Goal: Complete application form: Complete application form

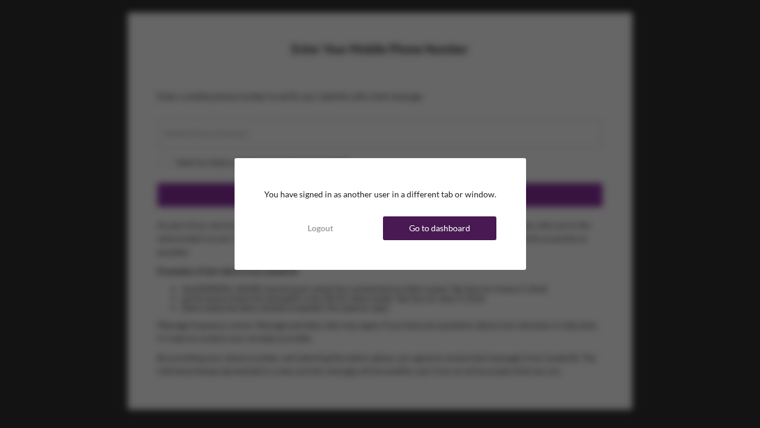
click at [431, 226] on div "Go to dashboard" at bounding box center [439, 228] width 61 height 24
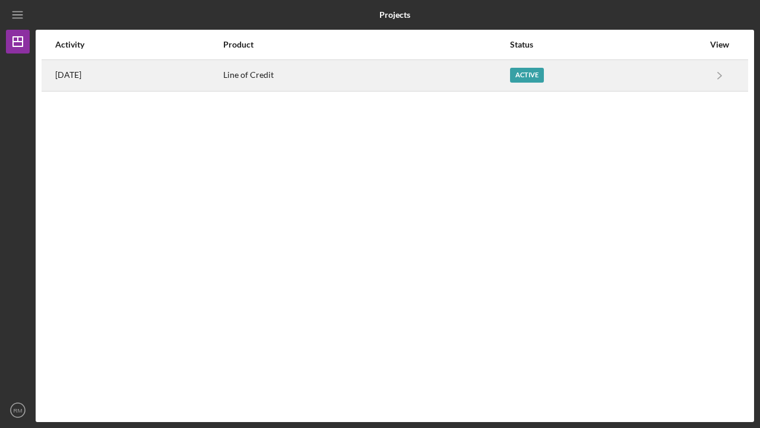
click at [540, 73] on div "Active" at bounding box center [527, 75] width 34 height 15
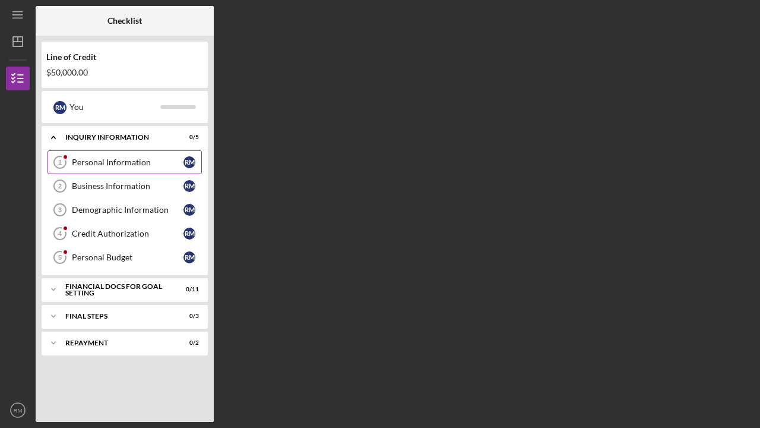
click at [102, 161] on div "Personal Information" at bounding box center [128, 162] width 112 height 10
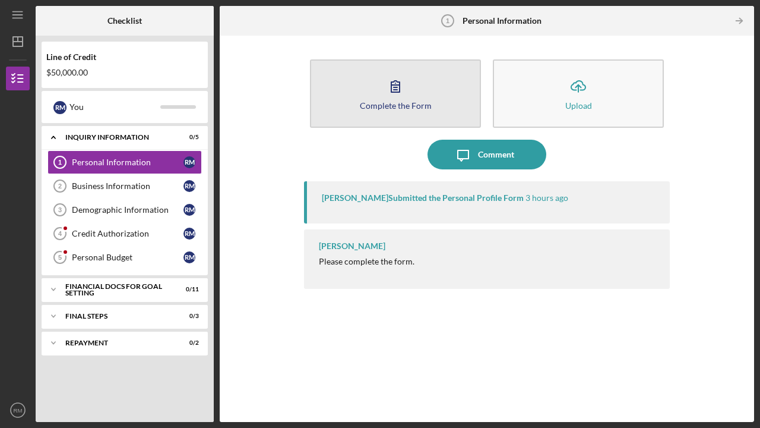
click at [386, 102] on div "Complete the Form" at bounding box center [396, 105] width 72 height 9
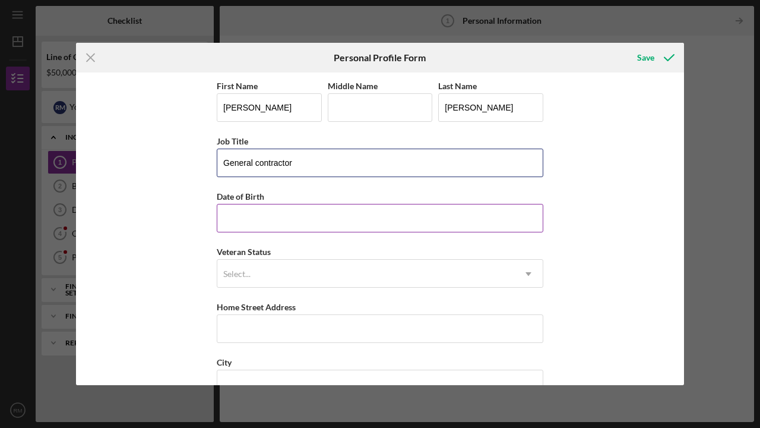
type input "General contractor"
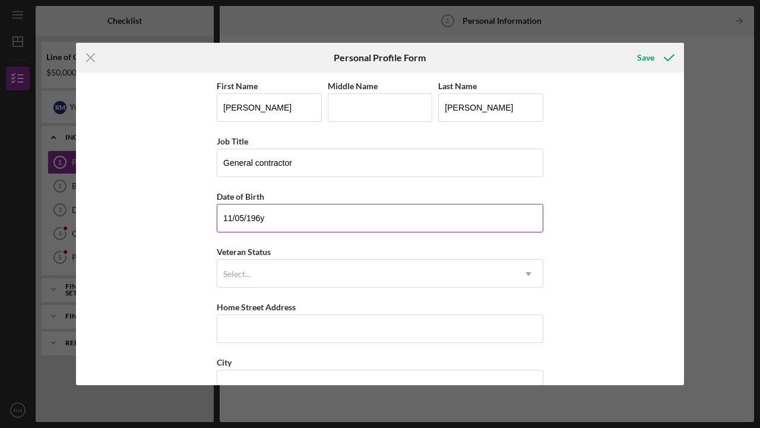
type input "[DATE]"
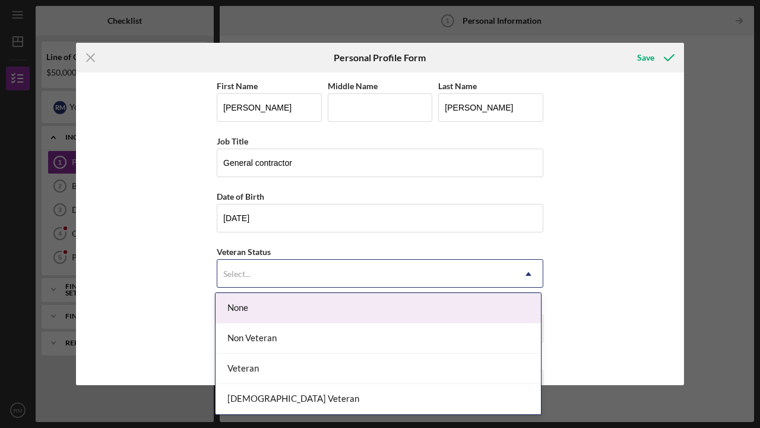
click at [526, 273] on use at bounding box center [529, 274] width 6 height 4
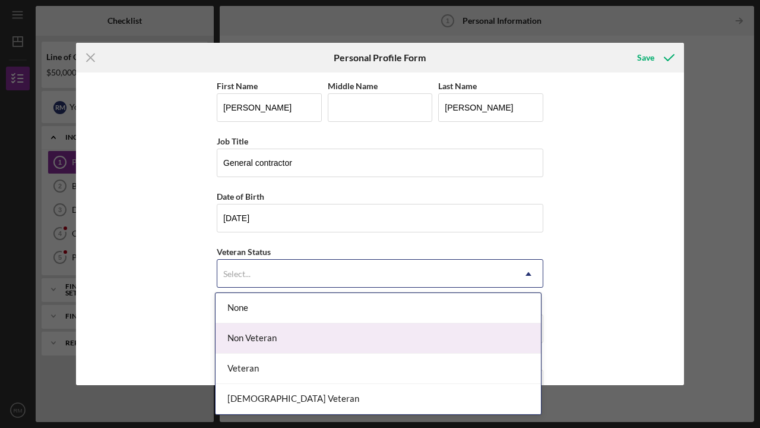
click at [473, 334] on div "Non Veteran" at bounding box center [378, 338] width 325 height 30
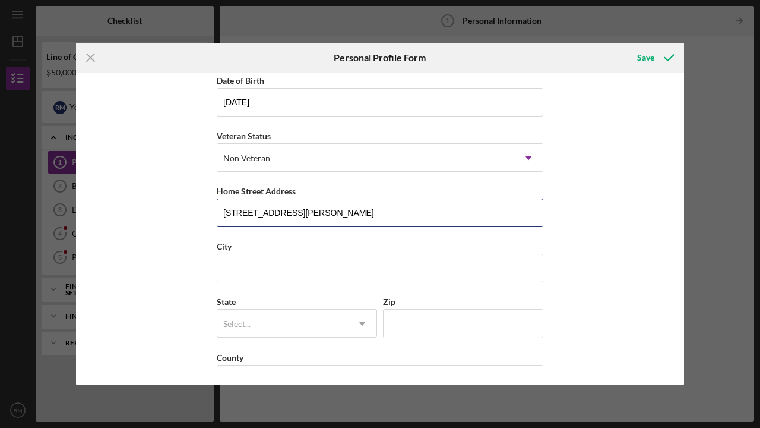
scroll to position [126, 0]
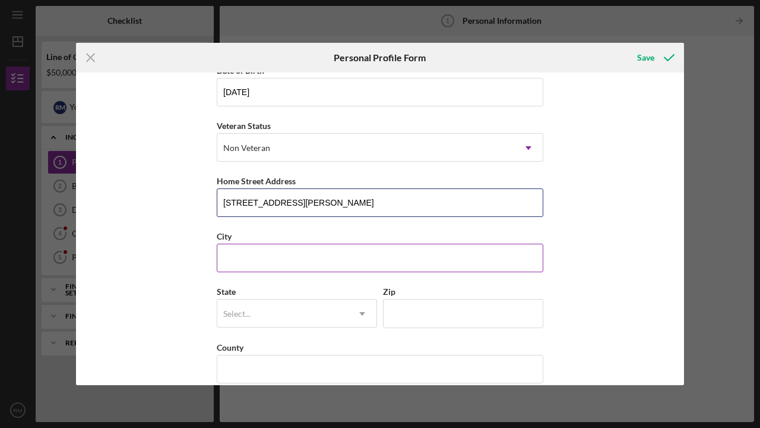
type input "[STREET_ADDRESS][PERSON_NAME]"
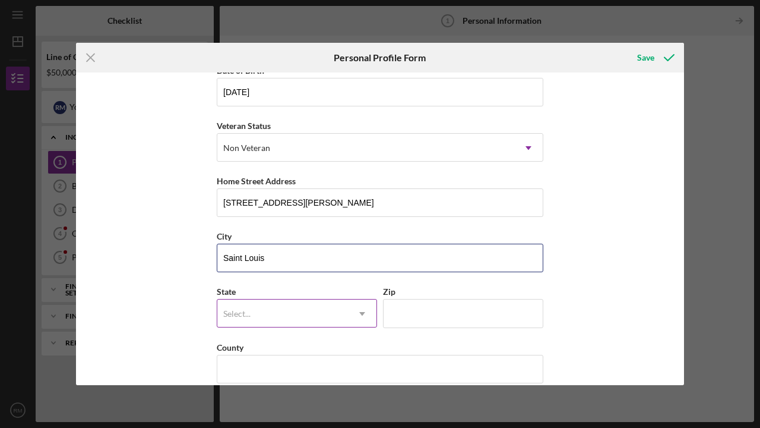
type input "Saint Louis"
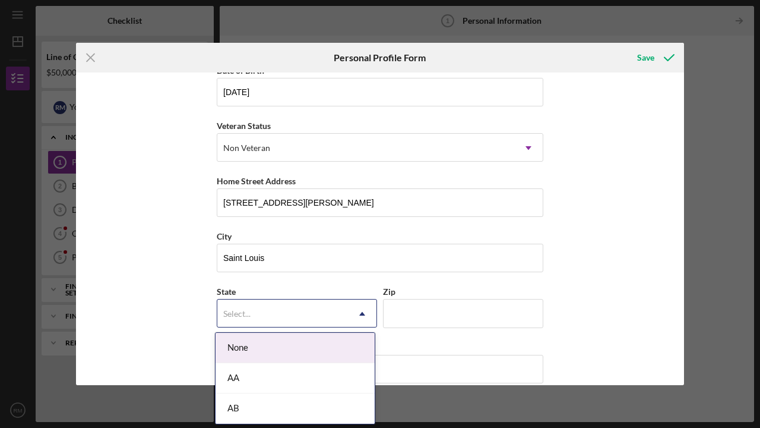
click at [360, 311] on icon "Icon/Dropdown Arrow" at bounding box center [362, 313] width 29 height 29
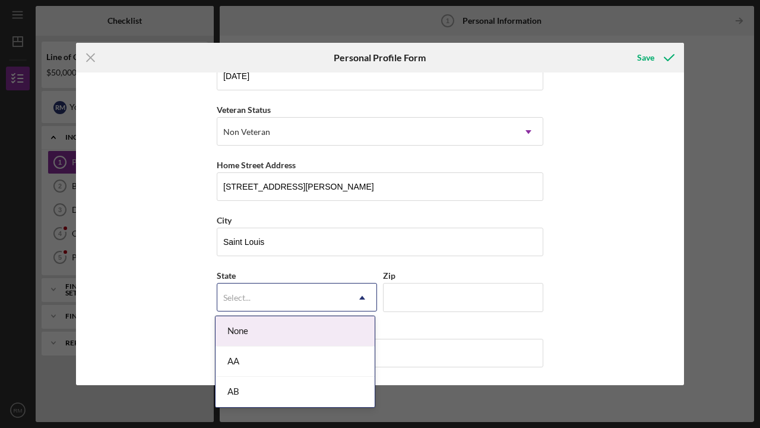
scroll to position [141, 0]
type input "MO"
click at [362, 298] on icon "Icon/Dropdown Arrow" at bounding box center [362, 298] width 29 height 29
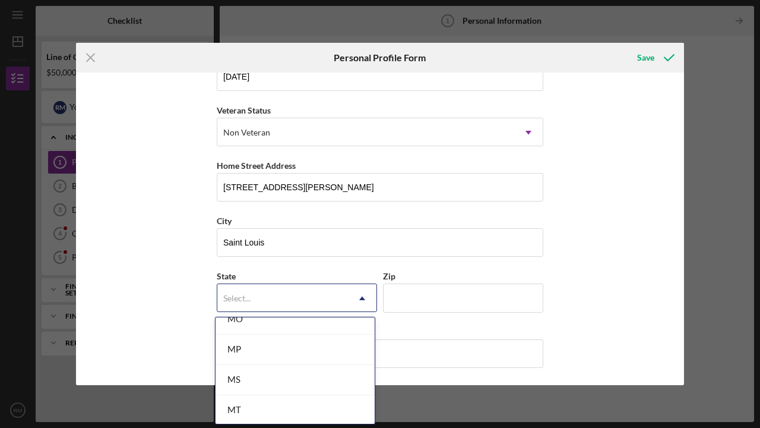
scroll to position [1074, 0]
click at [290, 325] on div "MO" at bounding box center [295, 318] width 159 height 30
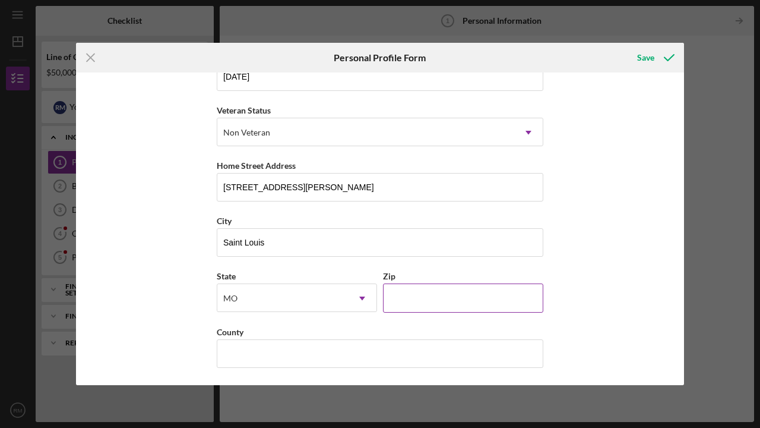
click at [400, 293] on input "Zip" at bounding box center [463, 297] width 160 height 29
type input "63108"
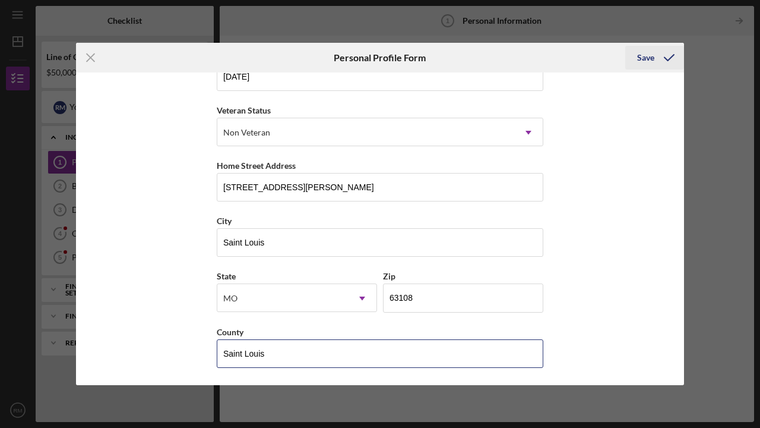
type input "Saint Louis"
click at [647, 57] on div "Save" at bounding box center [645, 58] width 17 height 24
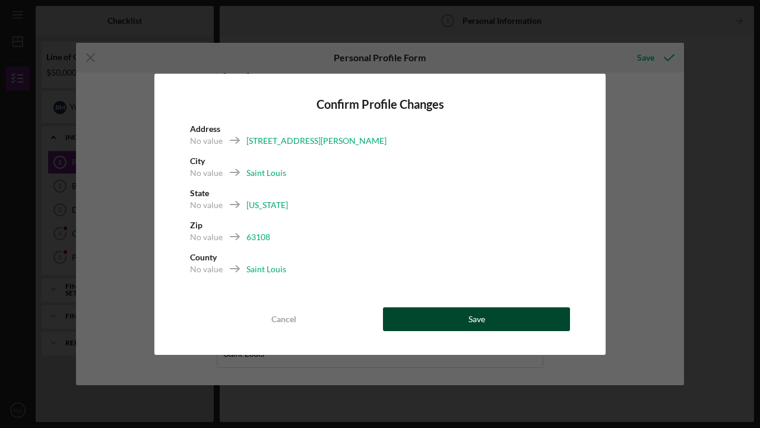
click at [470, 316] on div "Save" at bounding box center [477, 319] width 17 height 24
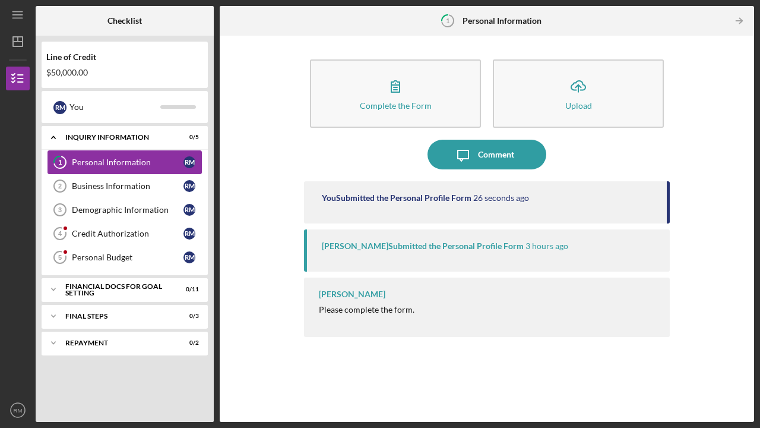
click at [152, 158] on div "Personal Information" at bounding box center [128, 162] width 112 height 10
click at [418, 245] on div "[PERSON_NAME] Submitted the Personal Profile Form" at bounding box center [423, 246] width 202 height 10
click at [457, 203] on div "You Submitted the Personal Profile Form 45 seconds ago" at bounding box center [487, 202] width 366 height 42
click at [457, 202] on div "You Submitted the Personal Profile Form" at bounding box center [397, 198] width 150 height 10
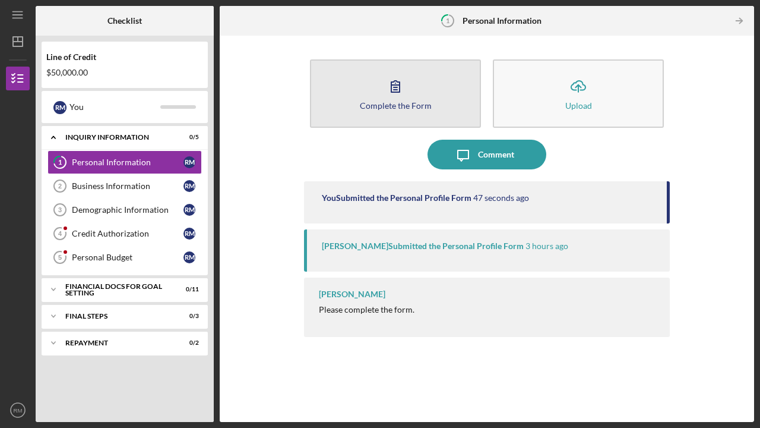
click at [430, 94] on button "Complete the Form Form" at bounding box center [395, 93] width 171 height 68
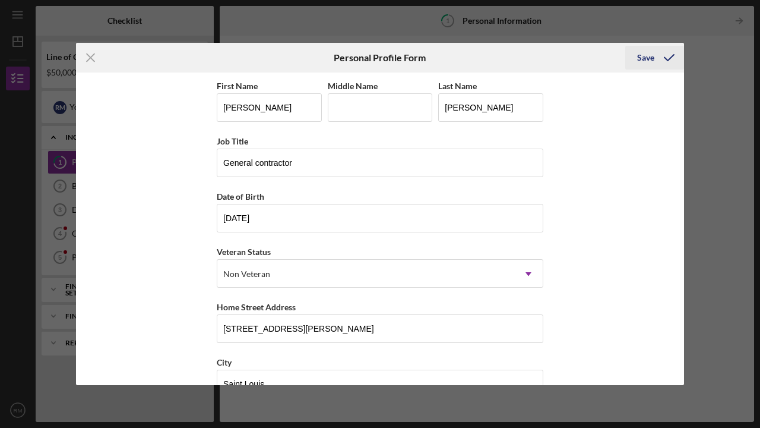
click at [668, 56] on icon "submit" at bounding box center [669, 58] width 30 height 30
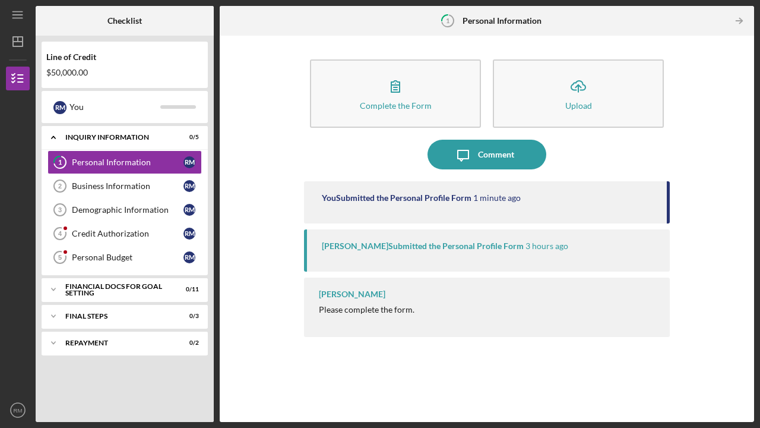
click at [714, 161] on div "Complete the Form Form Icon/Upload Upload Icon/Message Comment You Submitted th…" at bounding box center [487, 229] width 523 height 374
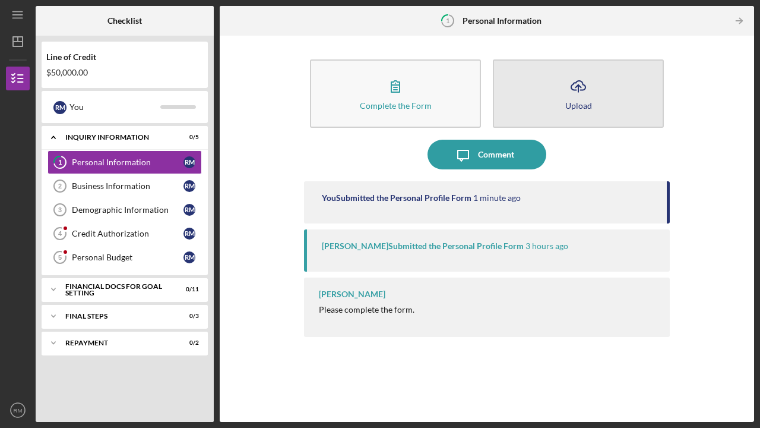
click at [609, 104] on button "Icon/Upload Upload" at bounding box center [578, 93] width 171 height 68
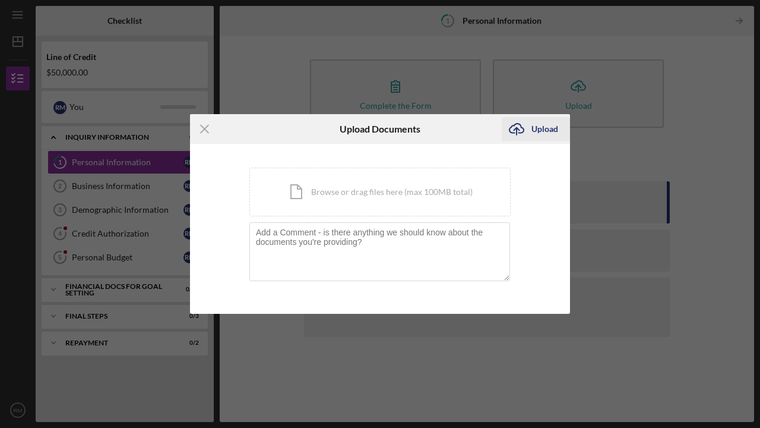
click at [551, 129] on div "Upload" at bounding box center [545, 129] width 27 height 24
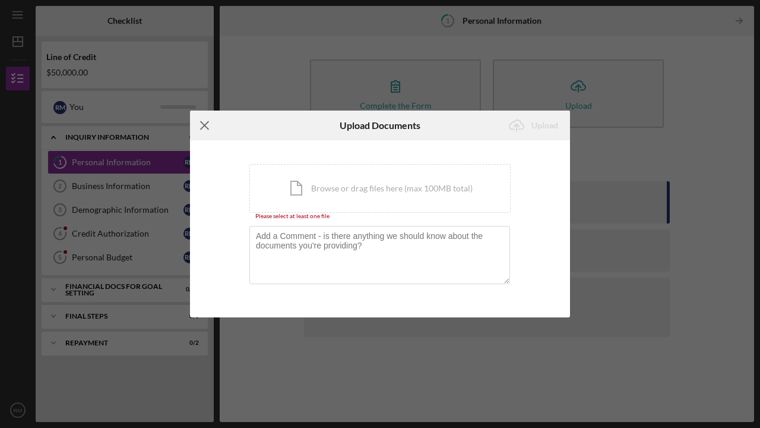
click at [206, 125] on icon "Icon/Menu Close" at bounding box center [205, 125] width 30 height 30
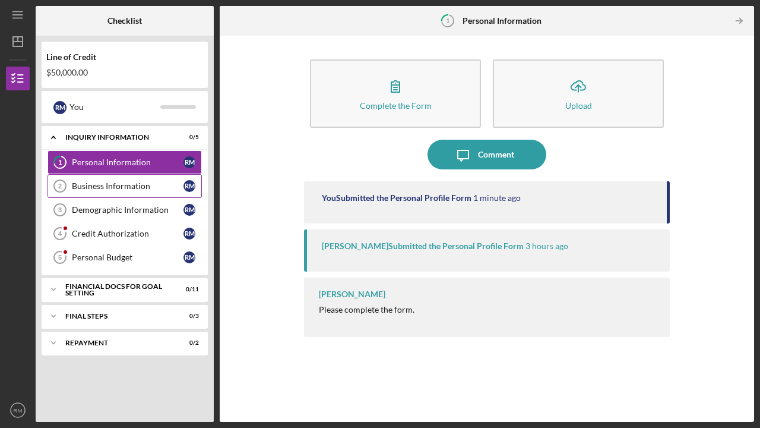
click at [139, 185] on div "Business Information" at bounding box center [128, 186] width 112 height 10
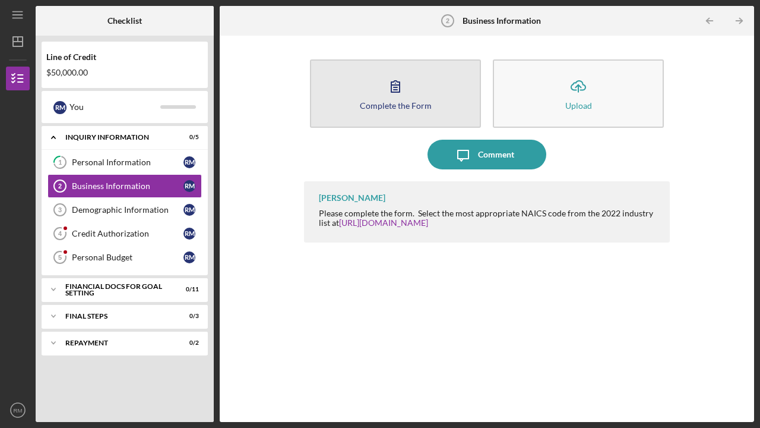
click at [375, 100] on button "Complete the Form Form" at bounding box center [395, 93] width 171 height 68
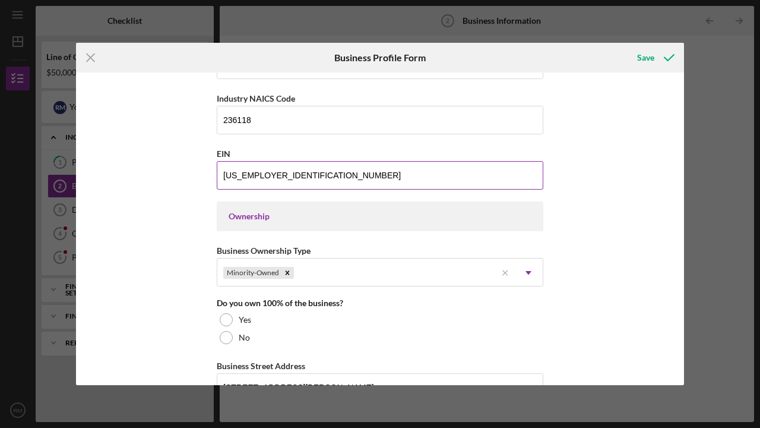
scroll to position [426, 0]
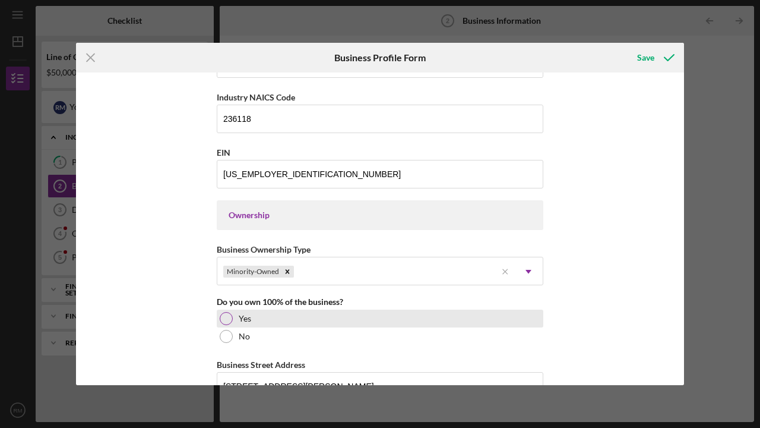
click at [230, 317] on div at bounding box center [226, 318] width 13 height 13
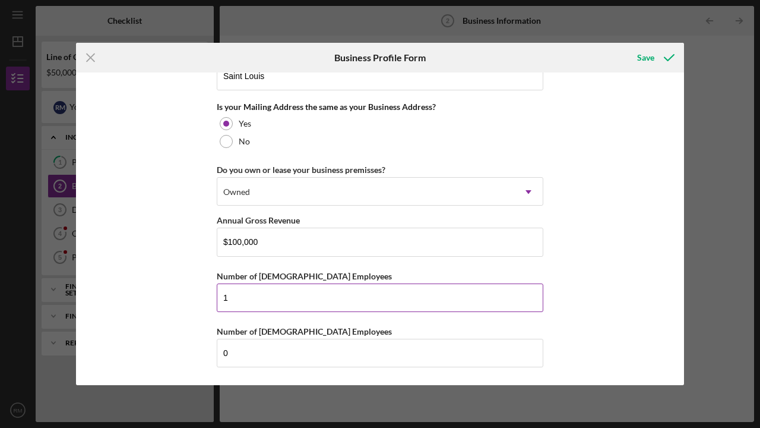
scroll to position [901, 0]
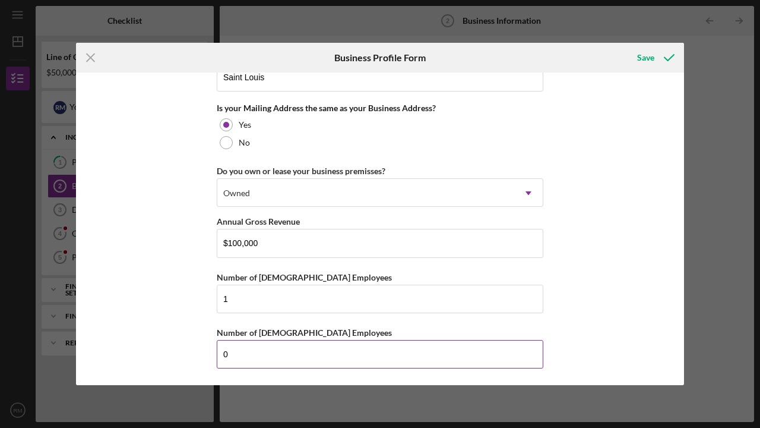
click at [224, 355] on input "0" at bounding box center [380, 354] width 327 height 29
type input "1"
click at [622, 330] on div "Business Name [PERSON_NAME] LLC DBA Business Start Date [DATE] Legal Structure …" at bounding box center [380, 228] width 608 height 312
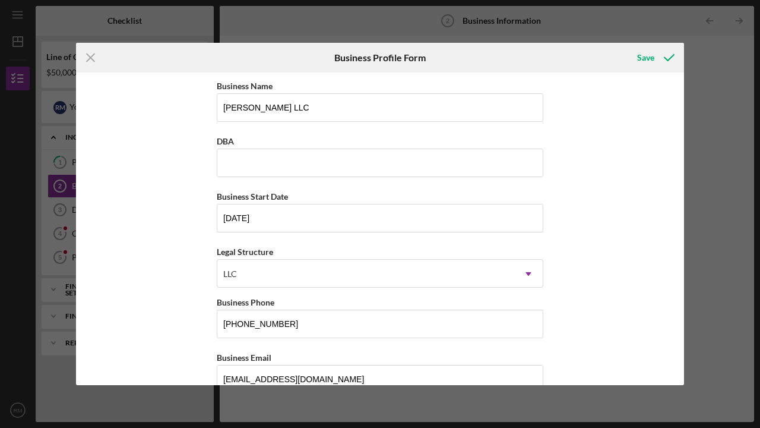
scroll to position [0, 0]
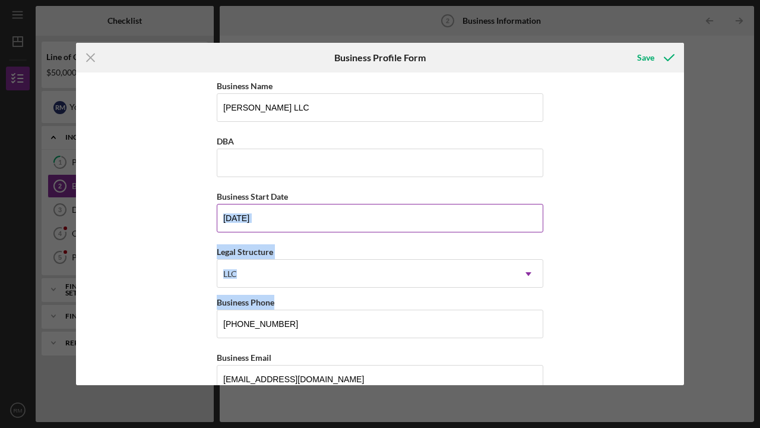
click at [334, 192] on div "Business Start Date" at bounding box center [380, 196] width 327 height 15
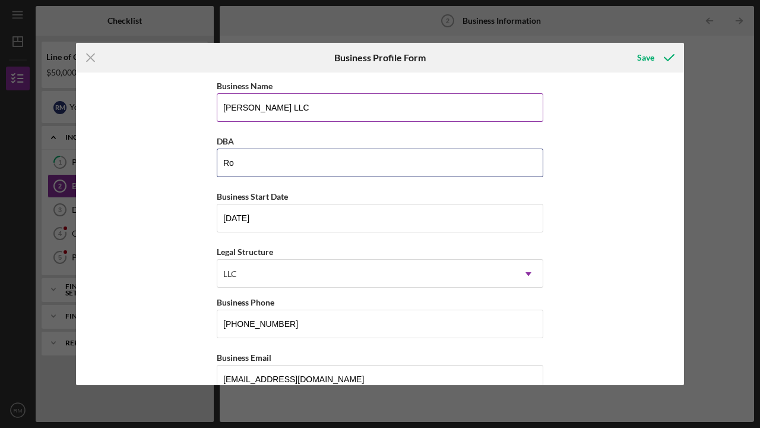
type input "R"
type input "Rod"
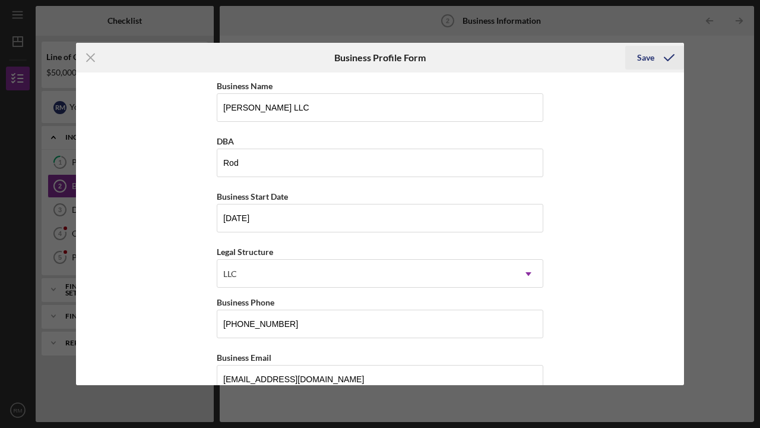
click at [649, 59] on div "Save" at bounding box center [645, 58] width 17 height 24
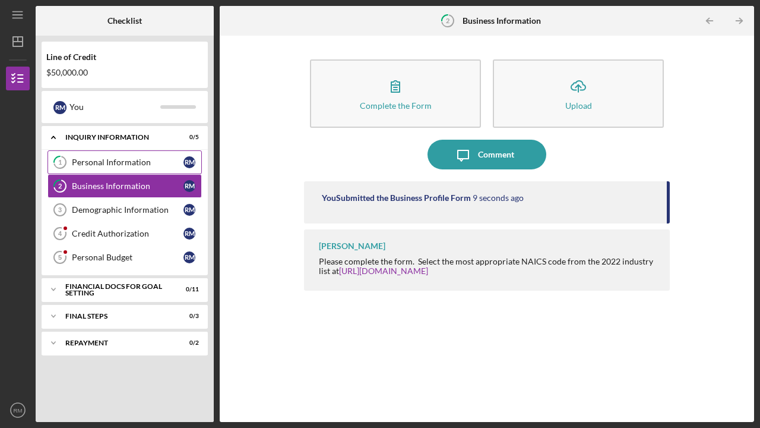
click at [107, 163] on div "Personal Information" at bounding box center [128, 162] width 112 height 10
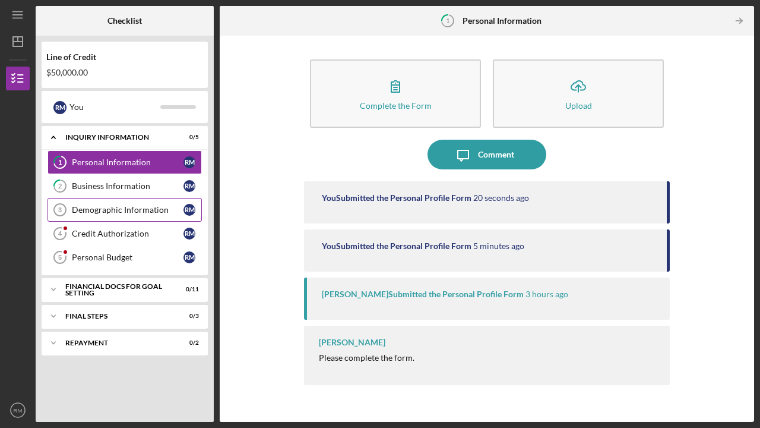
click at [86, 209] on div "Demographic Information" at bounding box center [128, 210] width 112 height 10
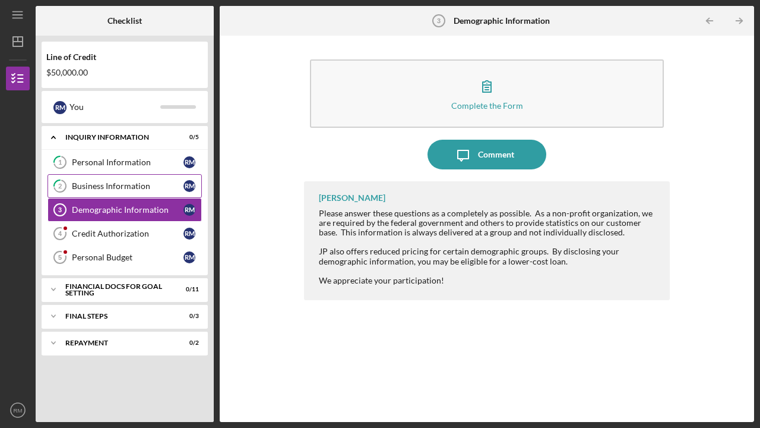
click at [102, 185] on div "Business Information" at bounding box center [128, 186] width 112 height 10
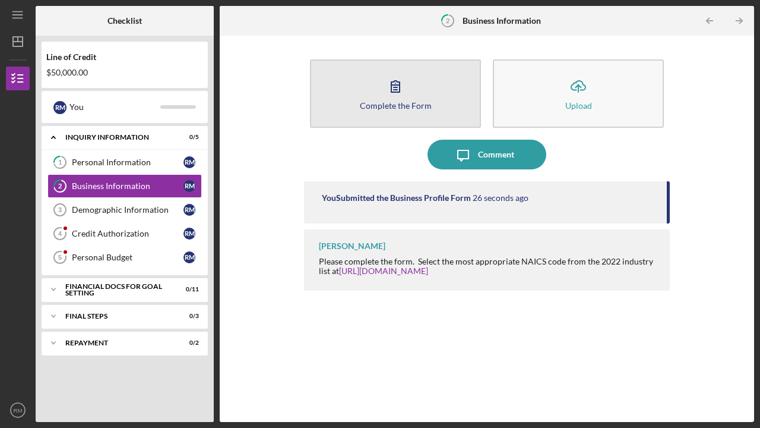
click at [376, 99] on button "Complete the Form Form" at bounding box center [395, 93] width 171 height 68
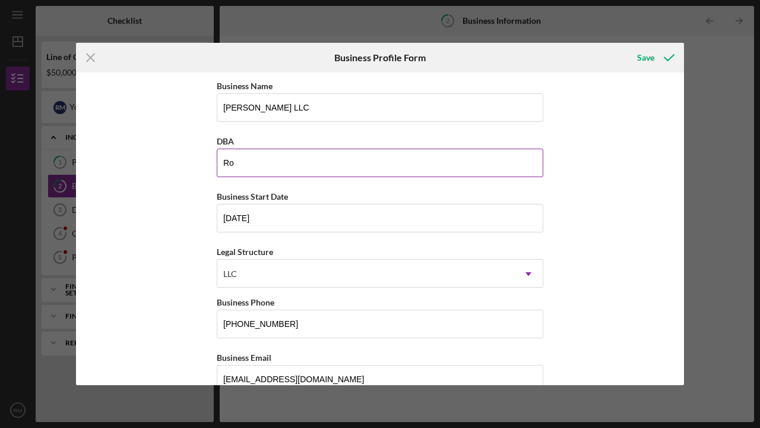
type input "R"
click at [536, 163] on input "DBA" at bounding box center [380, 162] width 327 height 29
type input "[PERSON_NAME] LLC"
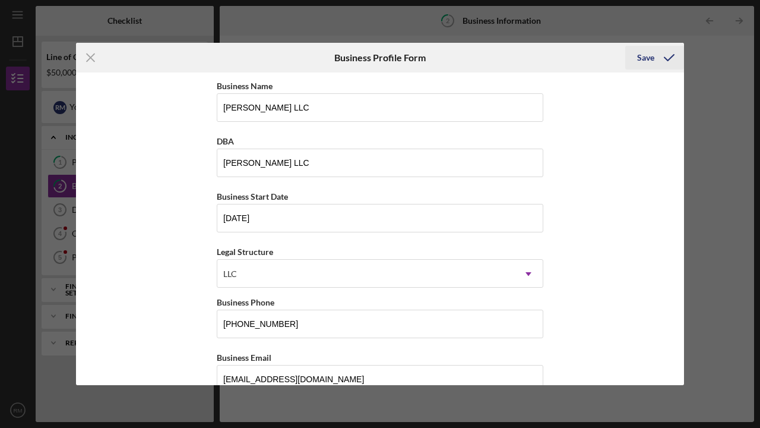
click at [647, 59] on div "Save" at bounding box center [645, 58] width 17 height 24
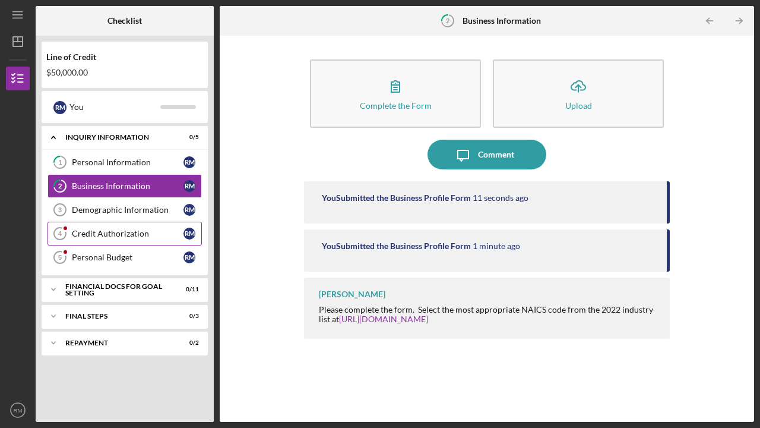
click at [120, 233] on div "Credit Authorization" at bounding box center [128, 234] width 112 height 10
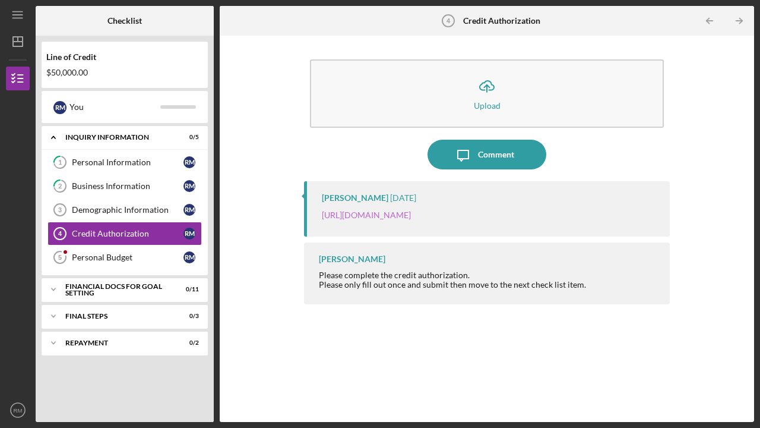
click at [411, 216] on link "[URL][DOMAIN_NAME]" at bounding box center [366, 215] width 89 height 10
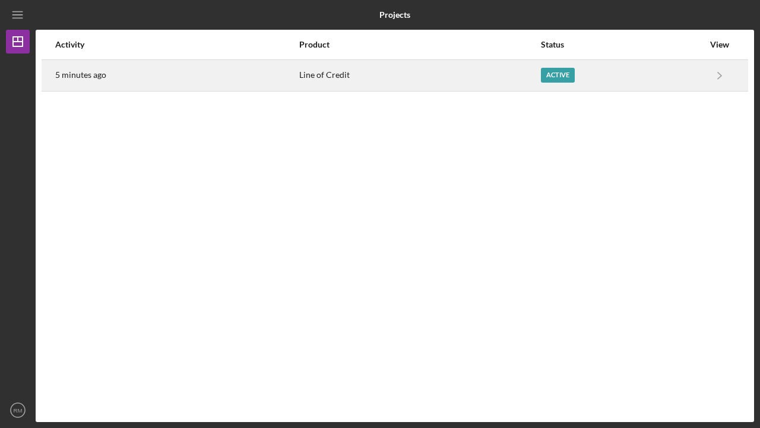
click at [567, 71] on div "Active" at bounding box center [558, 75] width 34 height 15
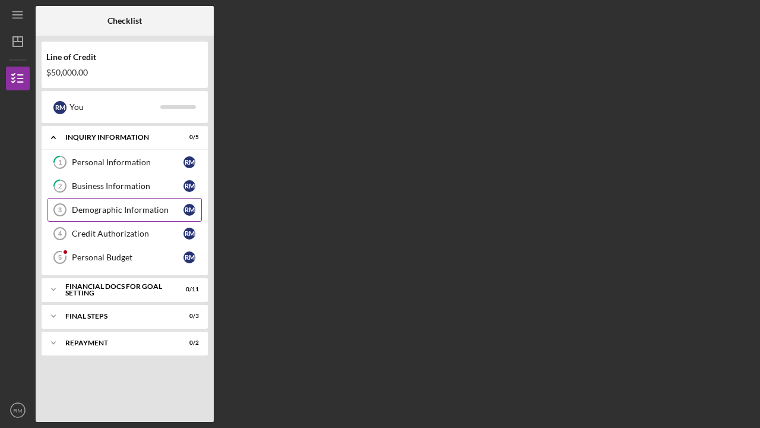
click at [102, 214] on div "Demographic Information" at bounding box center [128, 210] width 112 height 10
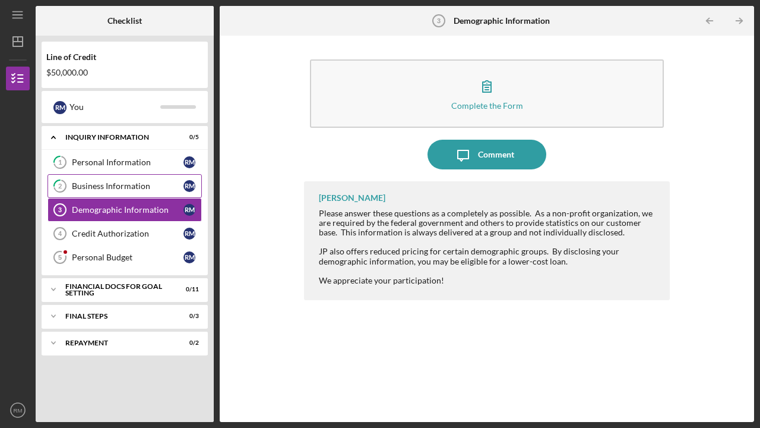
click at [109, 187] on div "Business Information" at bounding box center [128, 186] width 112 height 10
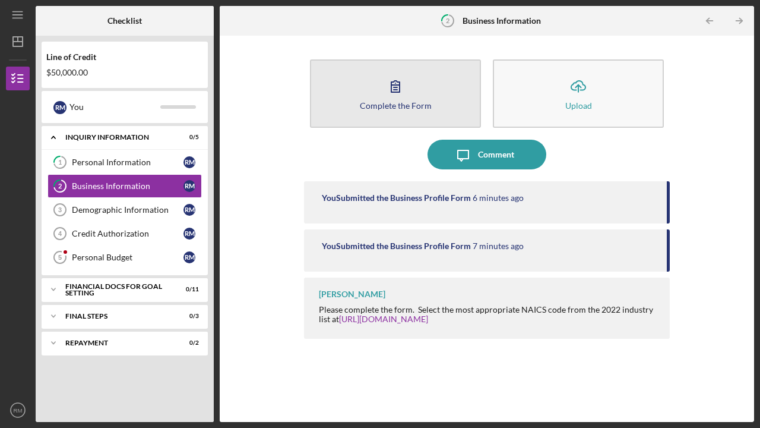
click at [374, 100] on button "Complete the Form Form" at bounding box center [395, 93] width 171 height 68
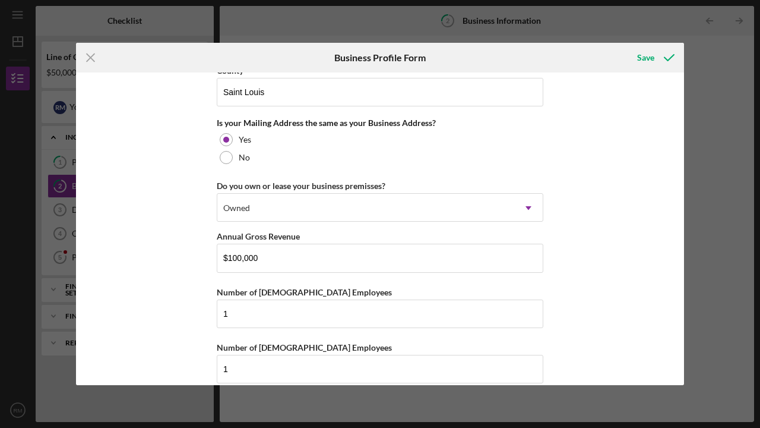
scroll to position [901, 0]
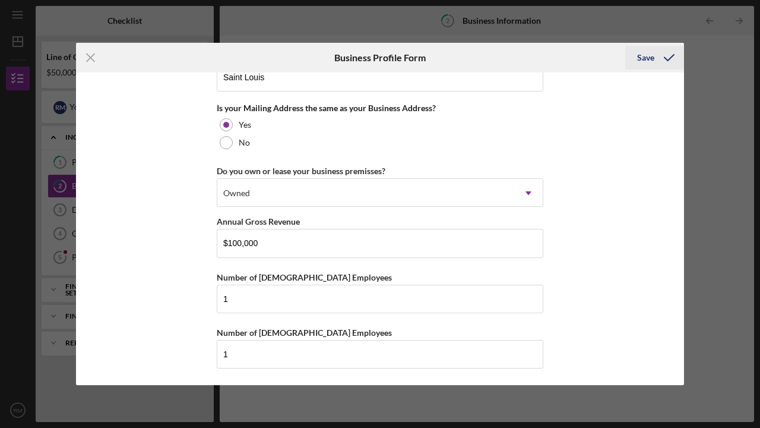
click at [646, 52] on div "Save" at bounding box center [645, 58] width 17 height 24
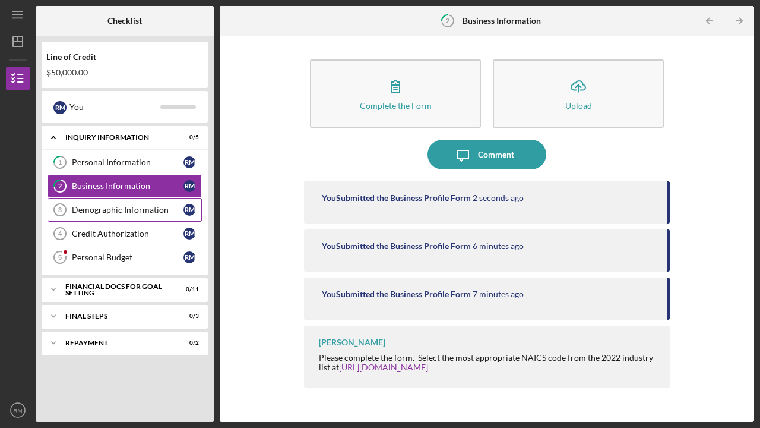
click at [121, 214] on link "Demographic Information 3 Demographic Information R M" at bounding box center [125, 210] width 154 height 24
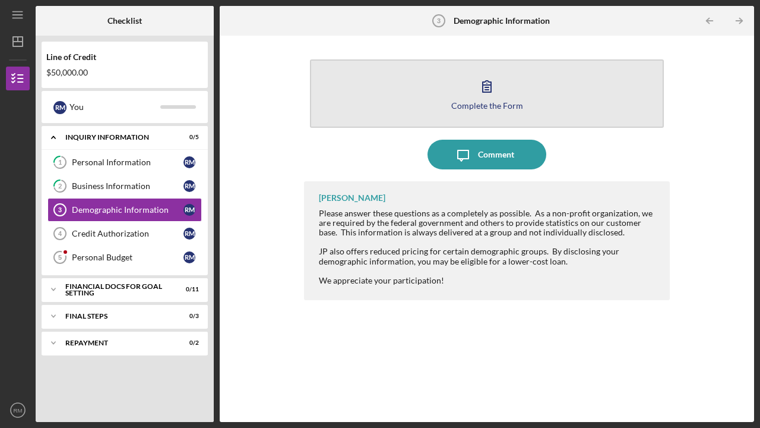
click at [472, 103] on div "Complete the Form" at bounding box center [487, 105] width 72 height 9
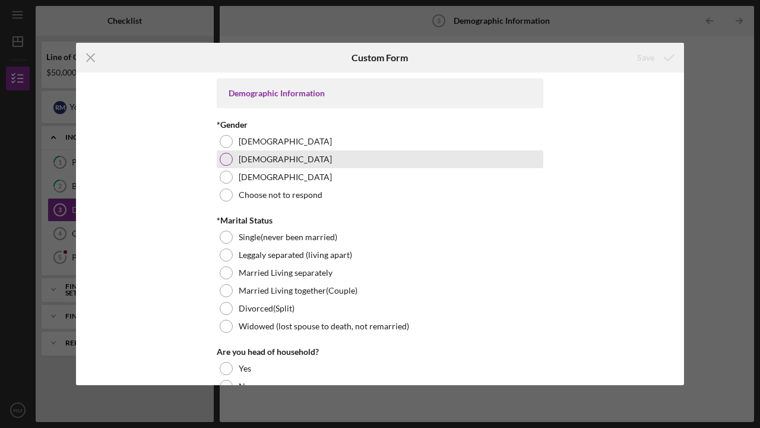
click at [222, 157] on div at bounding box center [226, 159] width 13 height 13
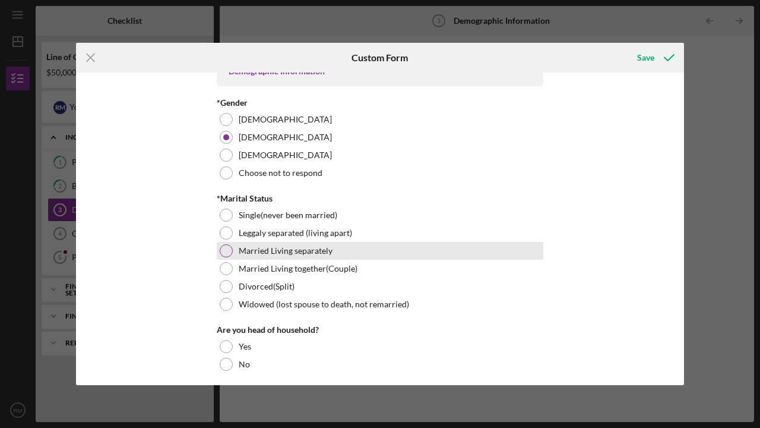
scroll to position [27, 0]
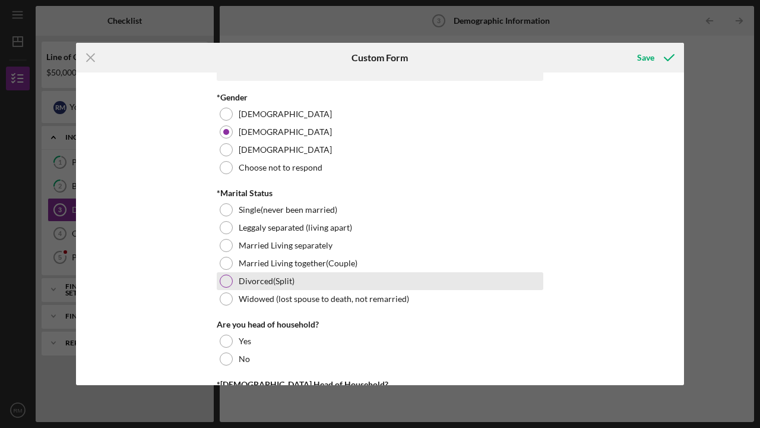
click at [223, 281] on div at bounding box center [226, 280] width 13 height 13
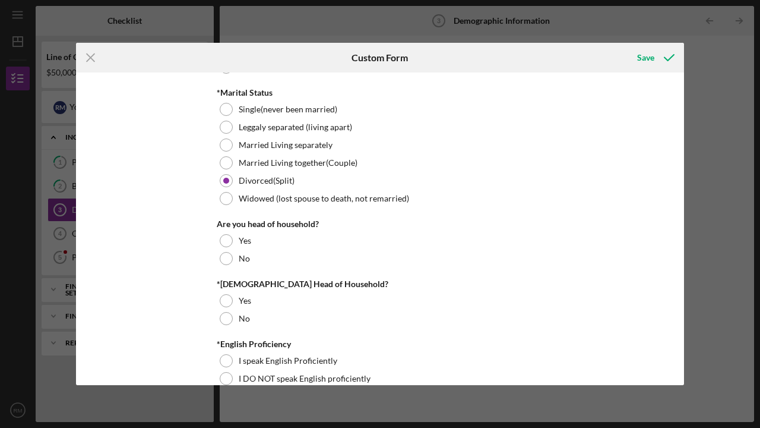
scroll to position [148, 0]
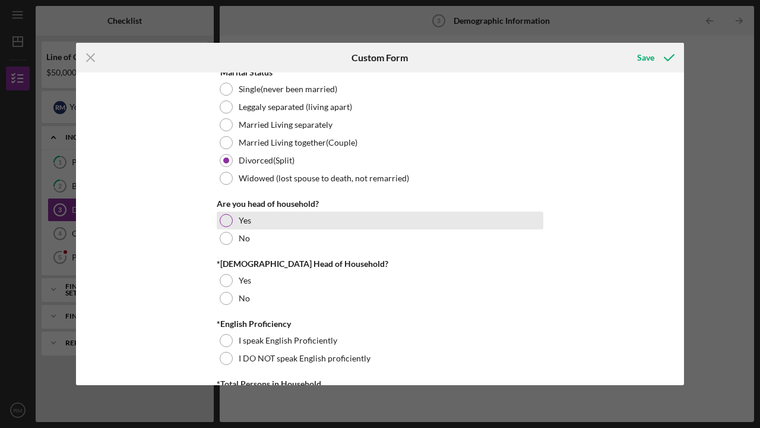
click at [226, 219] on div at bounding box center [226, 220] width 13 height 13
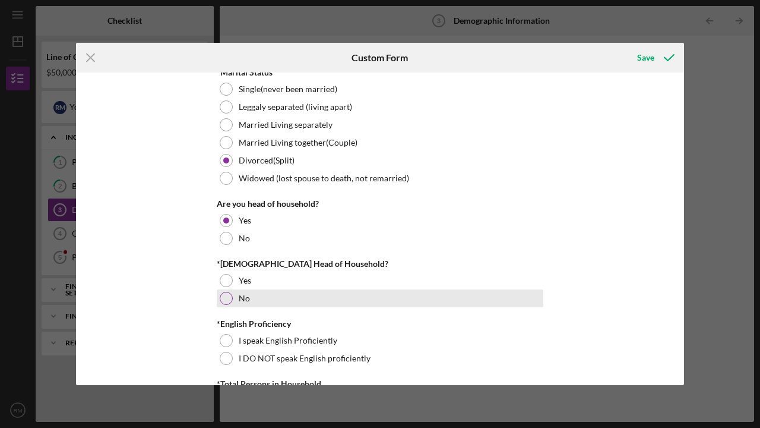
click at [225, 298] on div at bounding box center [226, 298] width 13 height 13
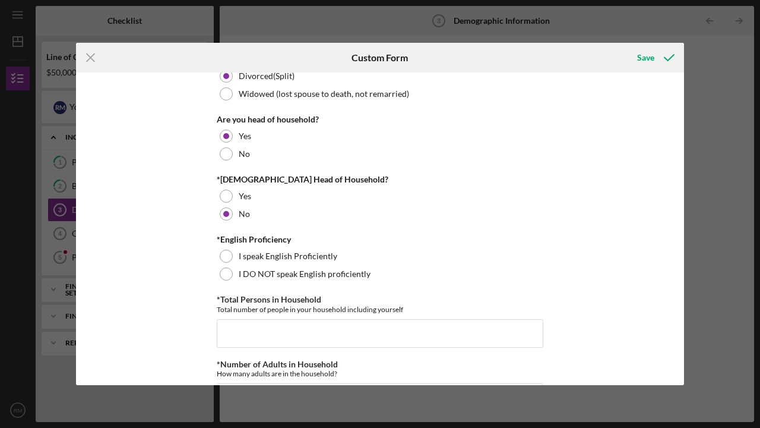
scroll to position [235, 0]
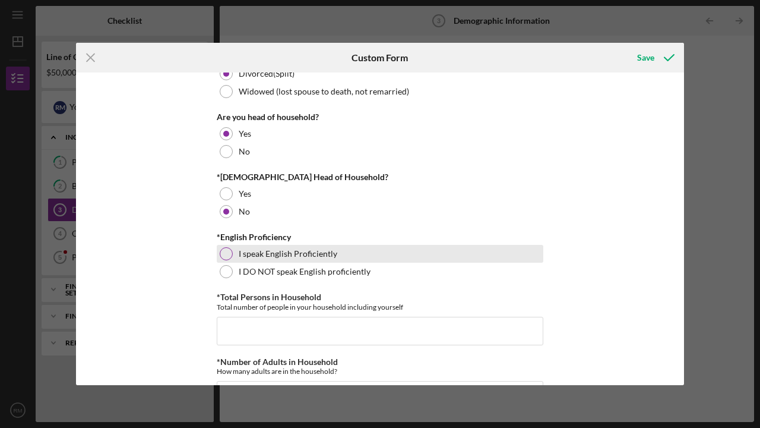
click at [226, 250] on div at bounding box center [226, 253] width 13 height 13
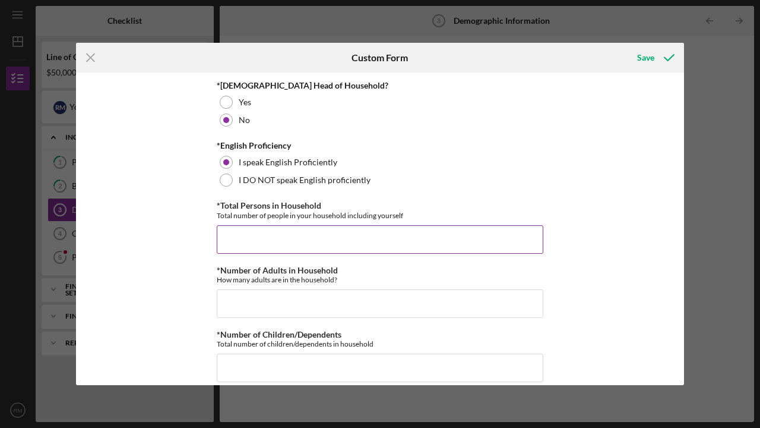
scroll to position [327, 0]
click at [222, 236] on input "*Total Persons in Household" at bounding box center [380, 238] width 327 height 29
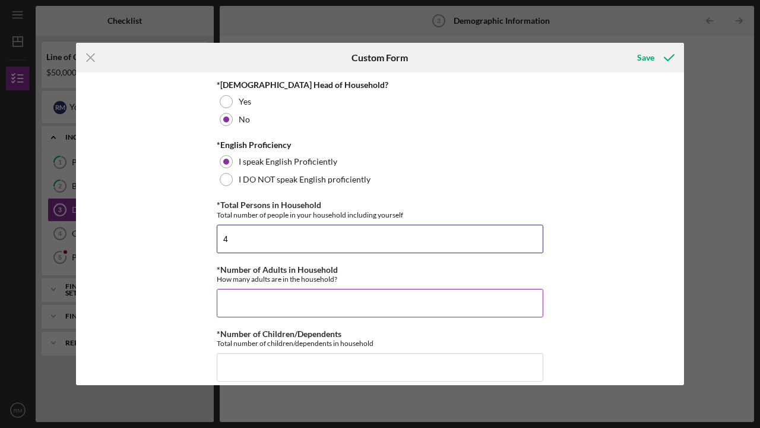
type input "4"
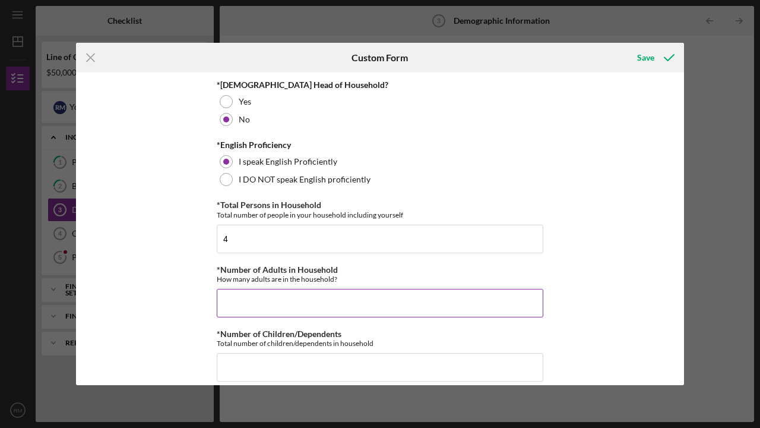
click at [227, 302] on input "*Number of Adults in Household" at bounding box center [380, 303] width 327 height 29
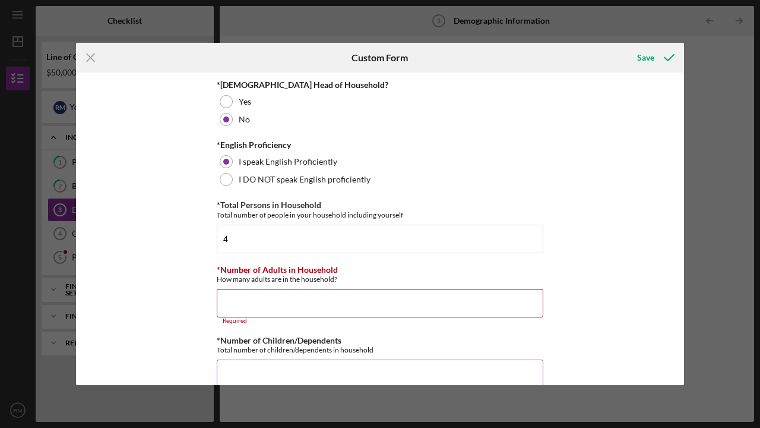
click at [228, 362] on input "*Number of Children/Dependents" at bounding box center [380, 373] width 327 height 29
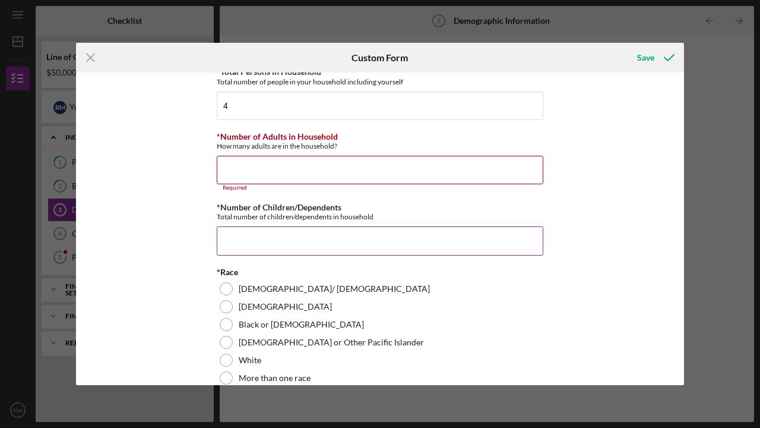
scroll to position [521, 0]
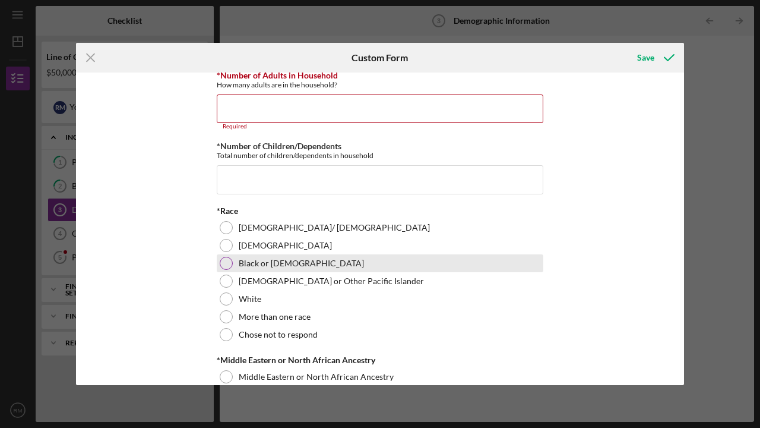
click at [226, 260] on div "Black or African American" at bounding box center [380, 263] width 327 height 18
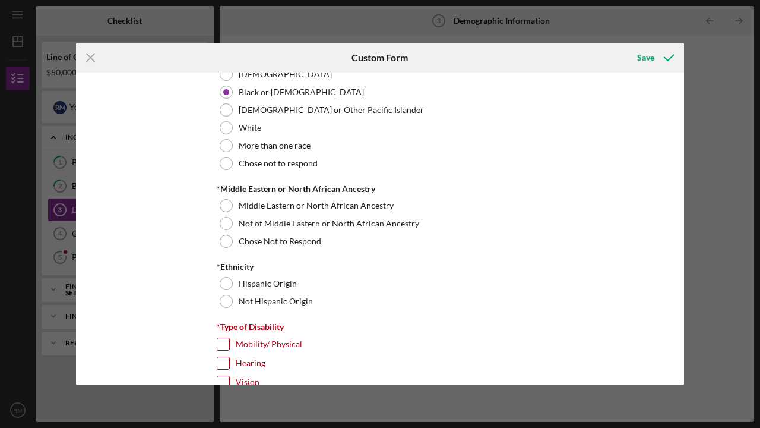
scroll to position [699, 0]
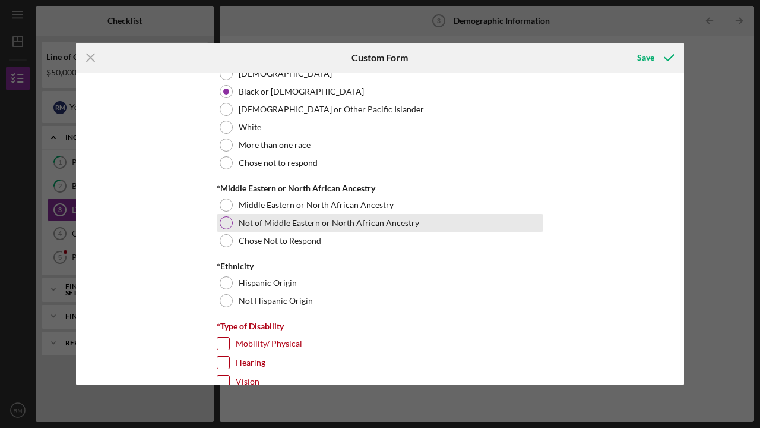
click at [227, 220] on div at bounding box center [226, 222] width 13 height 13
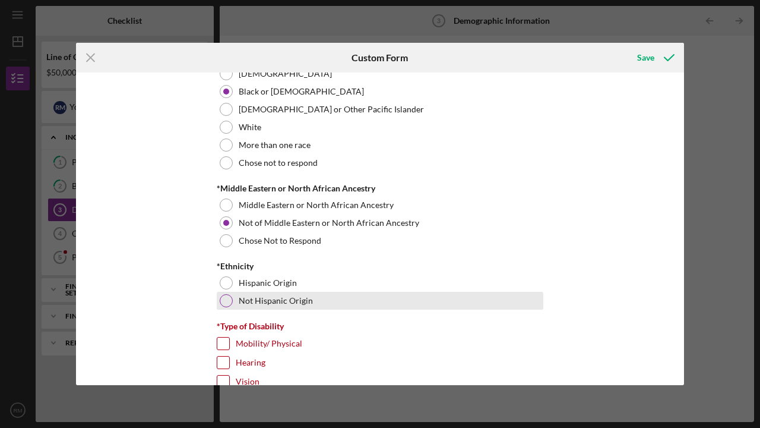
click at [226, 298] on div at bounding box center [226, 300] width 13 height 13
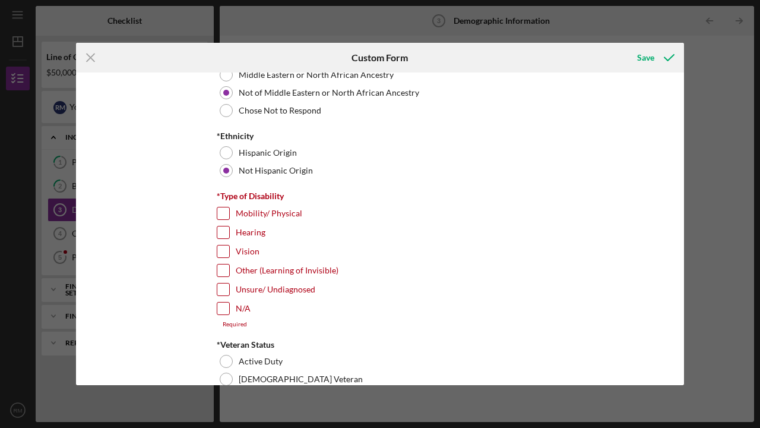
scroll to position [837, 0]
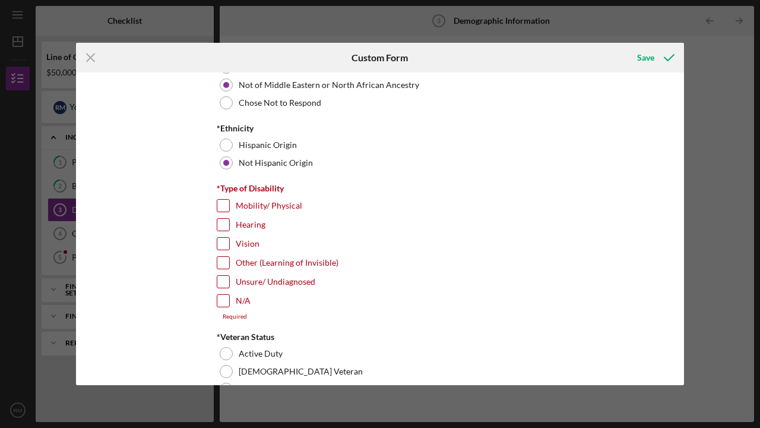
click at [223, 296] on input "N/A" at bounding box center [223, 301] width 12 height 12
checkbox input "true"
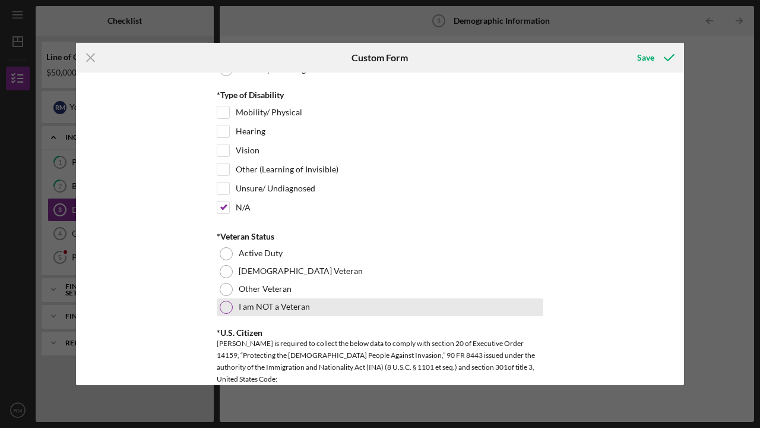
scroll to position [931, 0]
click at [220, 302] on div at bounding box center [226, 305] width 13 height 13
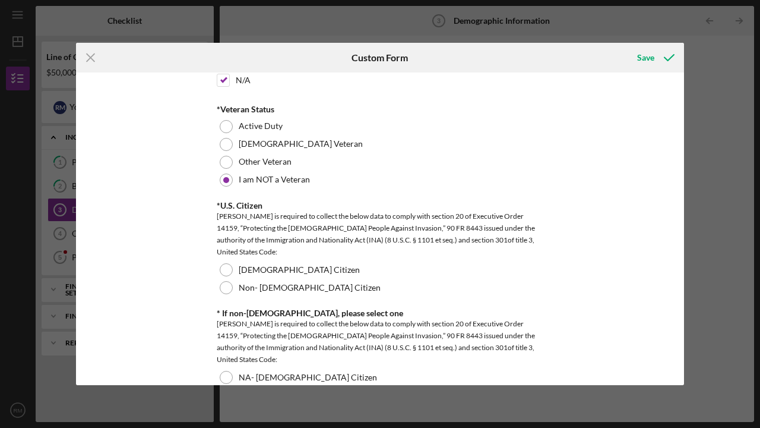
scroll to position [1064, 0]
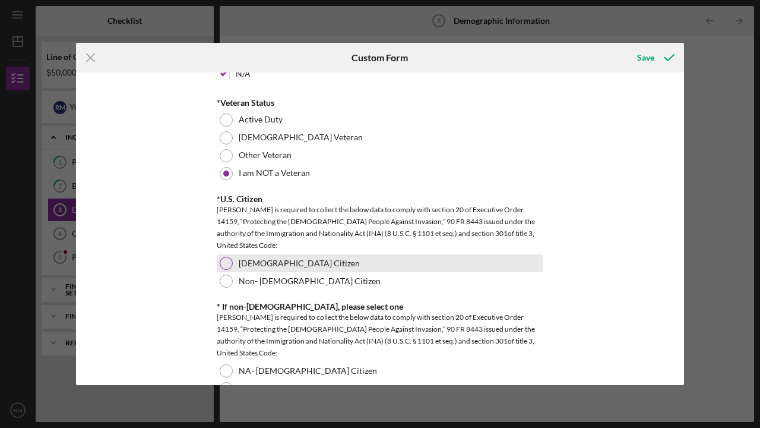
click at [227, 260] on div at bounding box center [226, 263] width 13 height 13
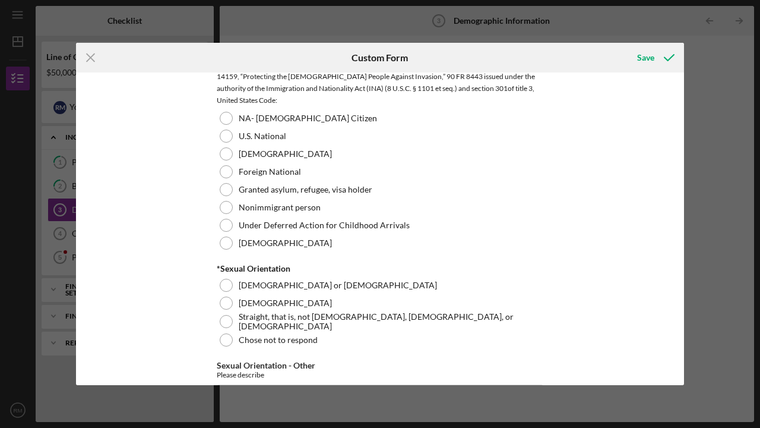
scroll to position [1333, 0]
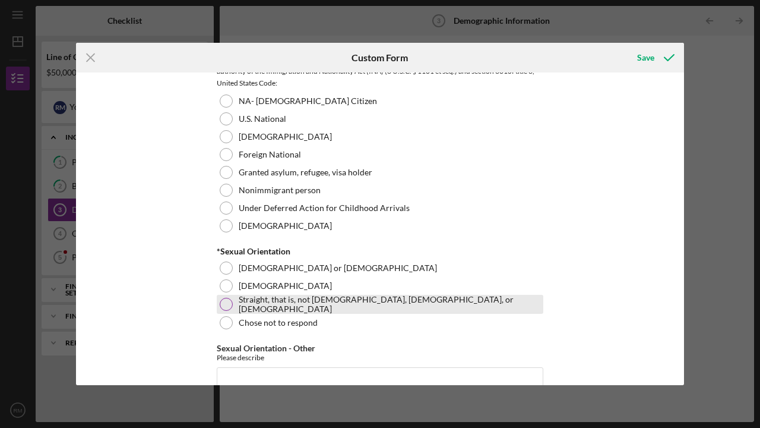
click at [222, 301] on div at bounding box center [226, 304] width 13 height 13
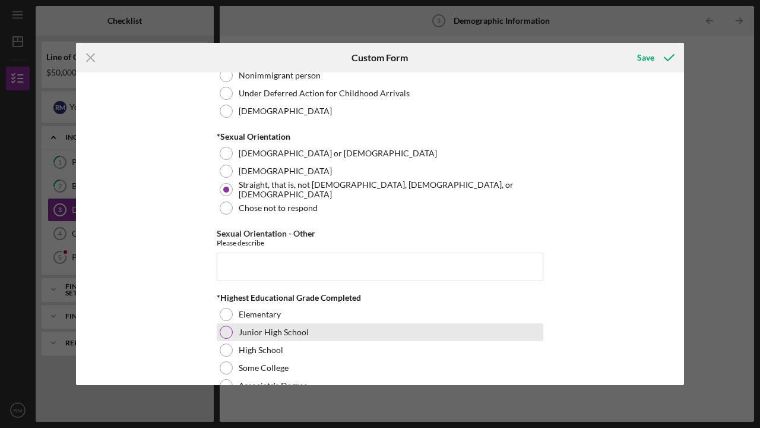
scroll to position [1468, 0]
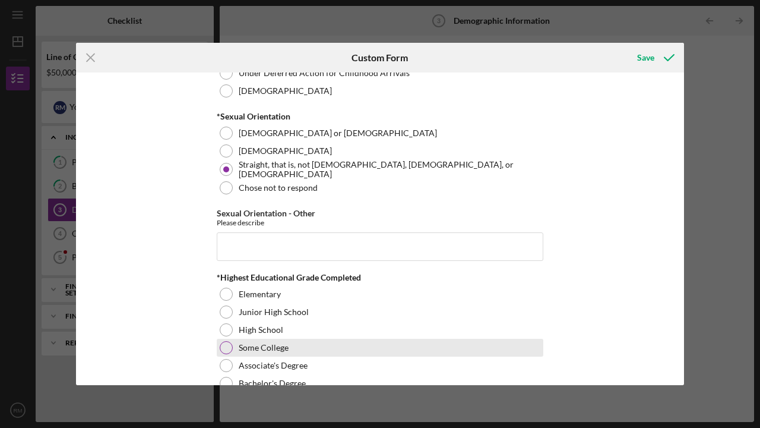
click at [229, 344] on div at bounding box center [226, 347] width 13 height 13
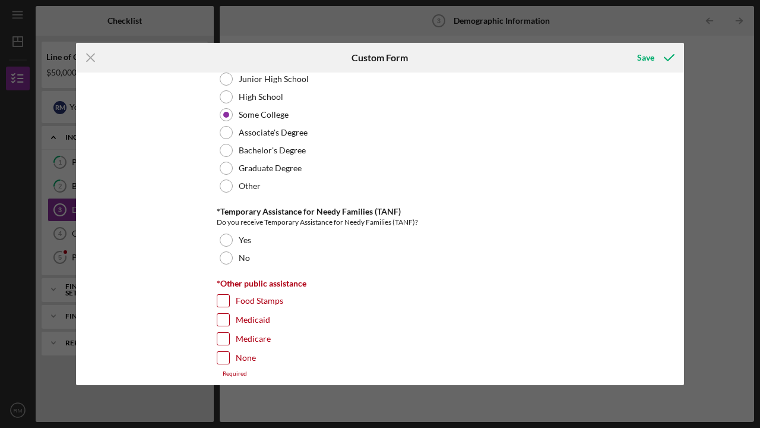
scroll to position [1728, 0]
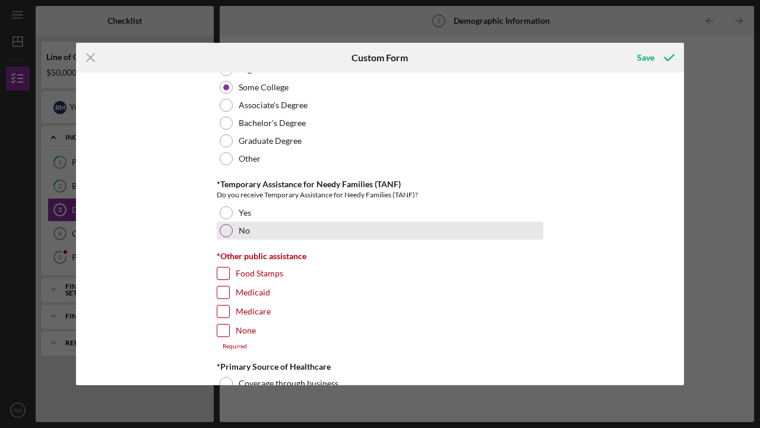
click at [226, 226] on div at bounding box center [226, 230] width 13 height 13
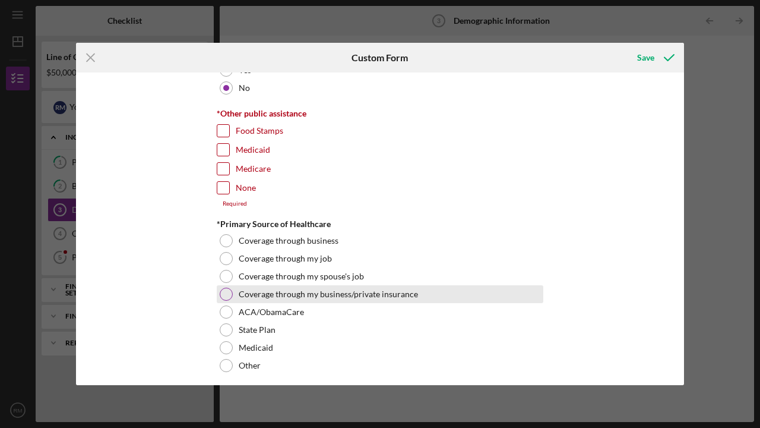
scroll to position [1875, 0]
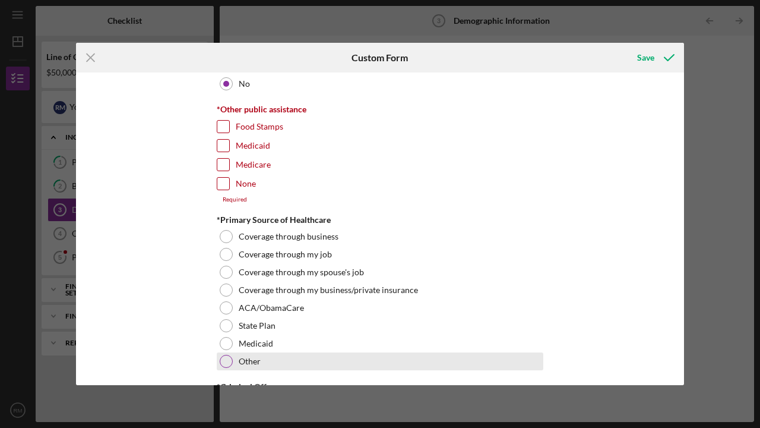
click at [230, 353] on div "Other" at bounding box center [380, 361] width 327 height 18
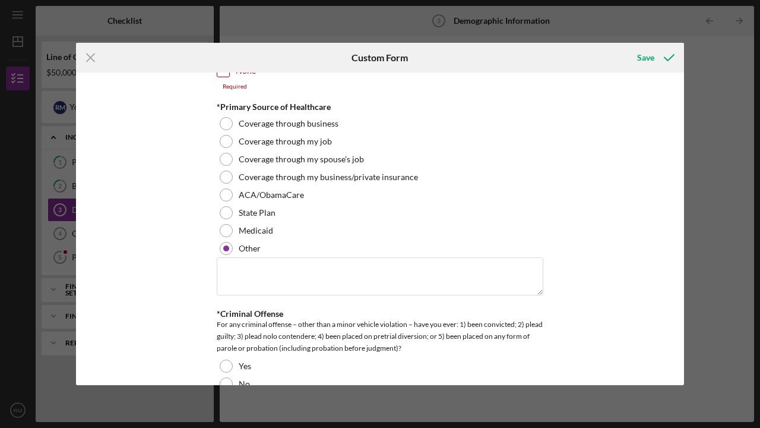
scroll to position [1988, 0]
click at [222, 267] on textarea at bounding box center [380, 276] width 327 height 38
type textarea "d"
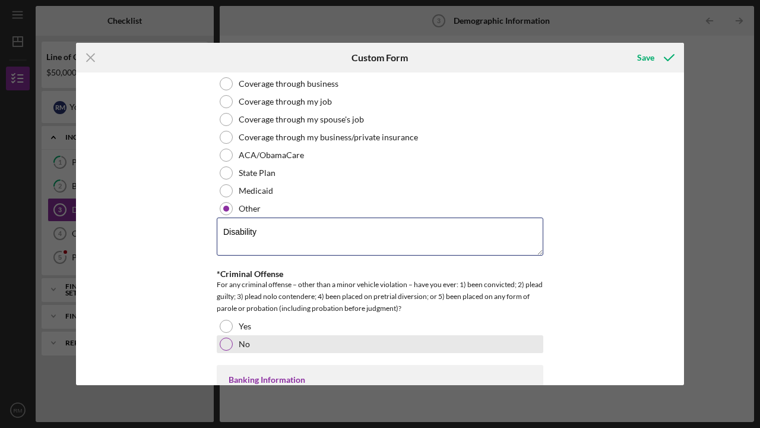
scroll to position [2029, 0]
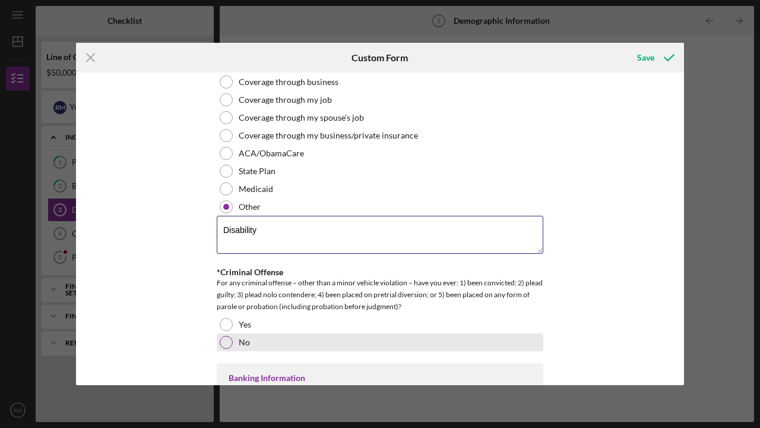
type textarea "Disability"
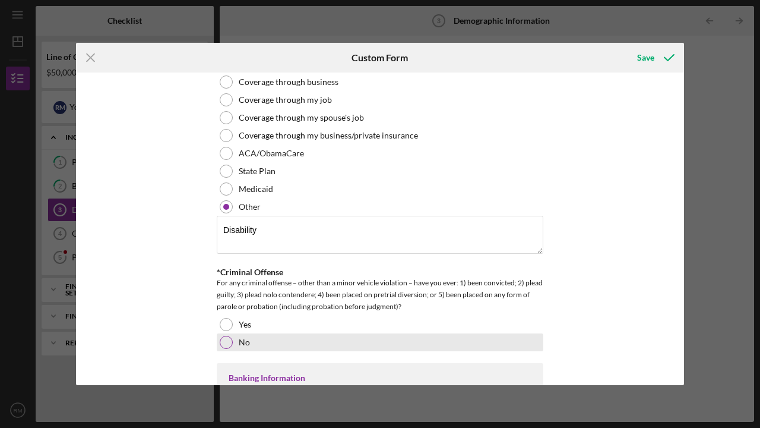
click at [225, 336] on div at bounding box center [226, 342] width 13 height 13
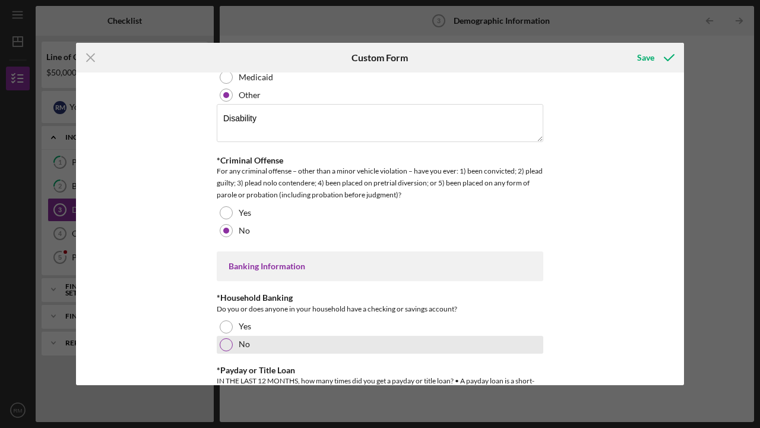
scroll to position [2149, 0]
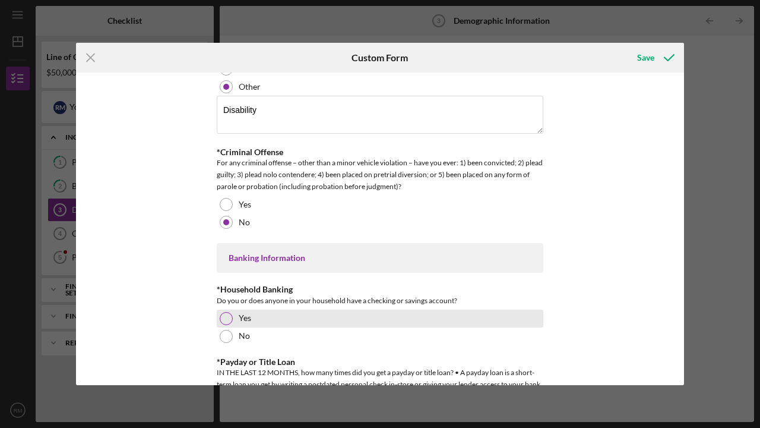
click at [228, 315] on div at bounding box center [226, 318] width 13 height 13
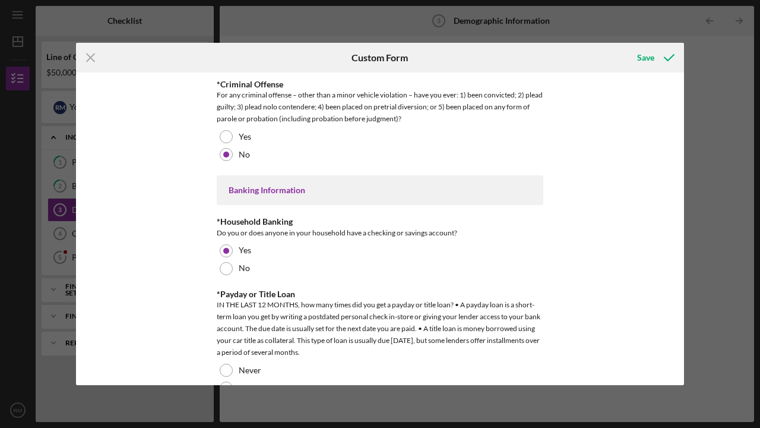
scroll to position [2253, 0]
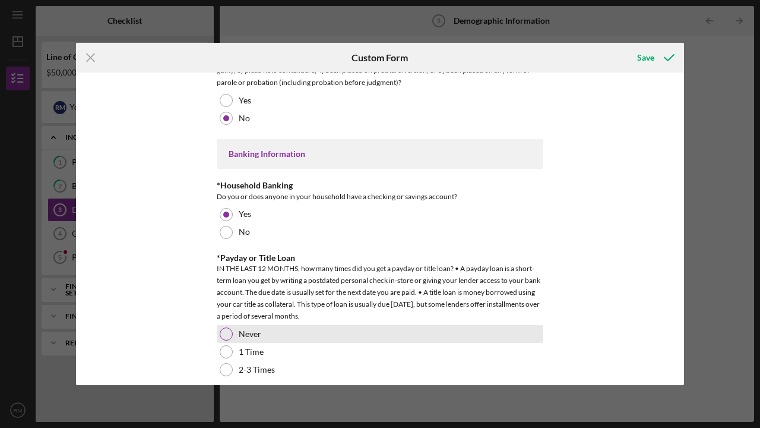
click at [224, 327] on div at bounding box center [226, 333] width 13 height 13
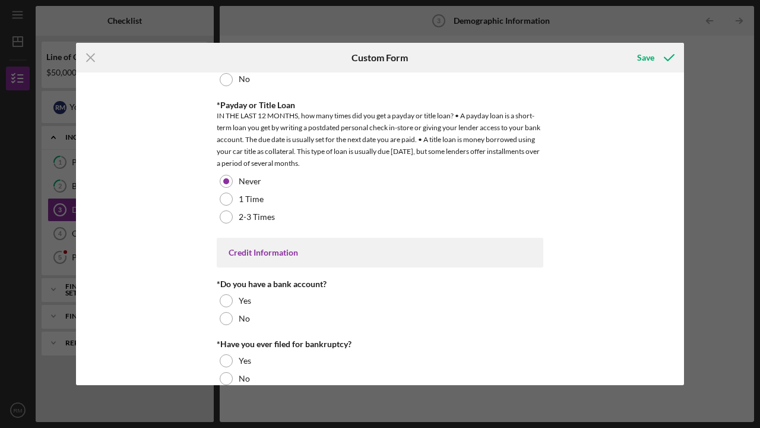
scroll to position [2422, 0]
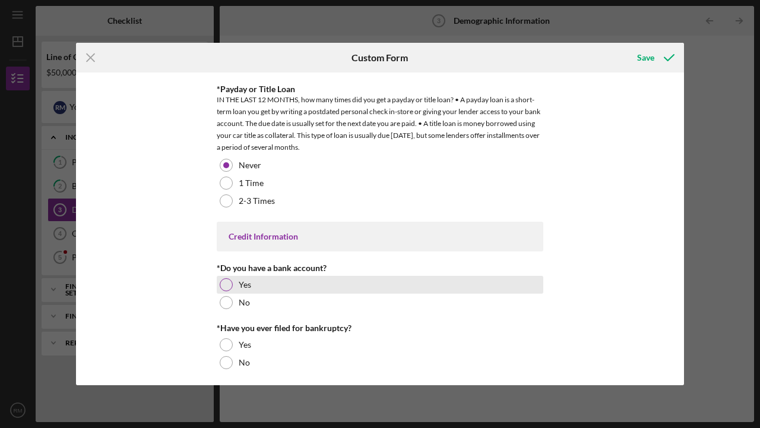
click at [226, 278] on div at bounding box center [226, 284] width 13 height 13
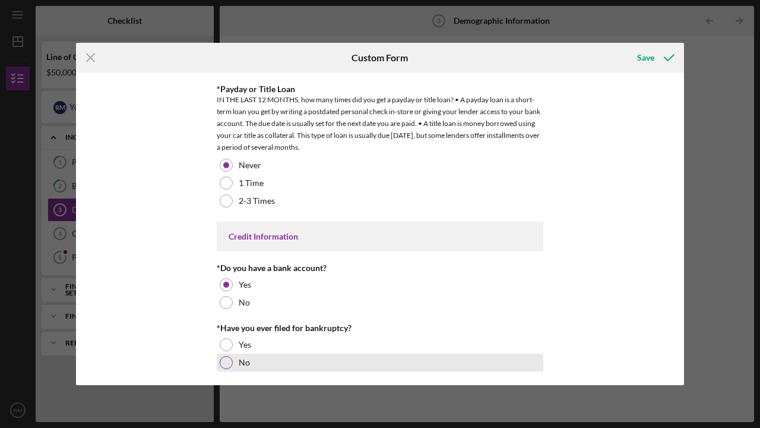
click at [226, 356] on div at bounding box center [226, 362] width 13 height 13
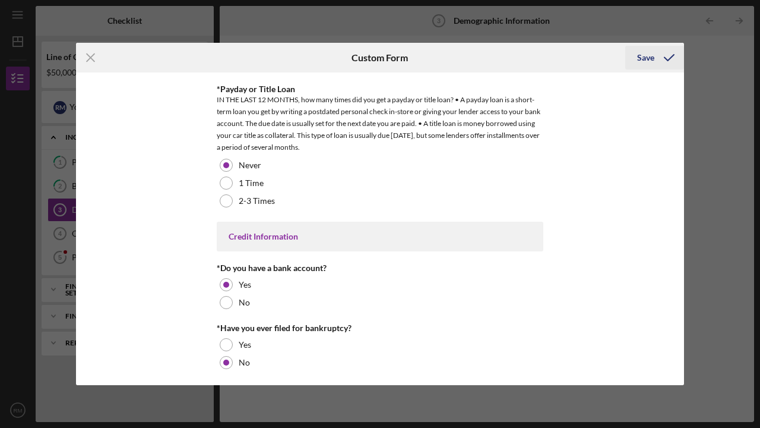
click at [647, 55] on div "Save" at bounding box center [645, 58] width 17 height 24
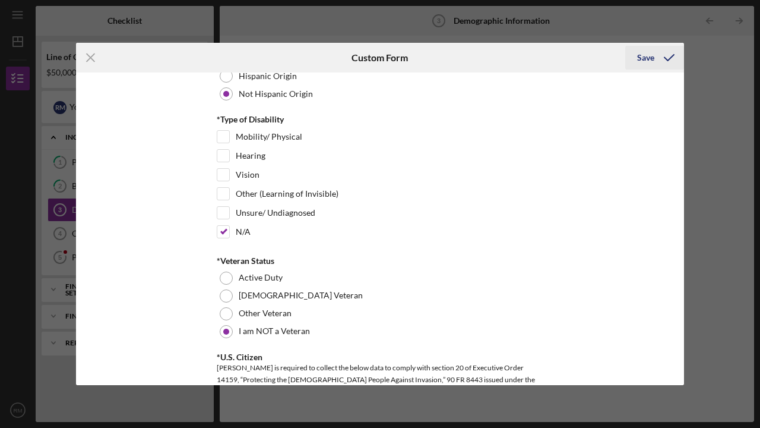
scroll to position [518, 0]
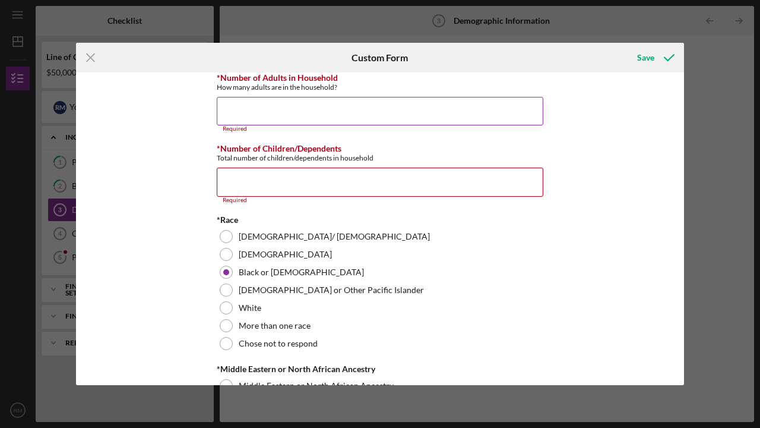
click at [224, 104] on input "*Number of Adults in Household" at bounding box center [380, 111] width 327 height 29
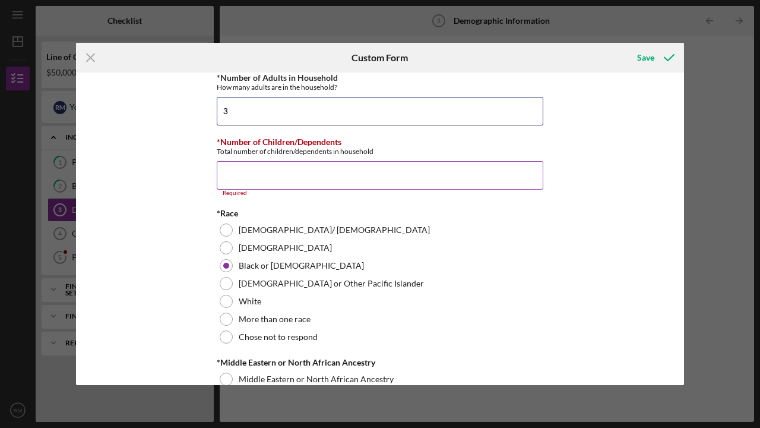
type input "3"
click at [223, 169] on input "*Number of Children/Dependents" at bounding box center [380, 175] width 327 height 29
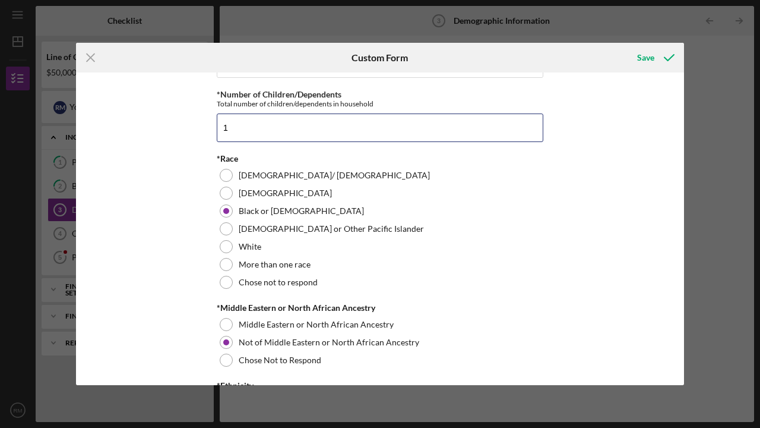
scroll to position [601, 0]
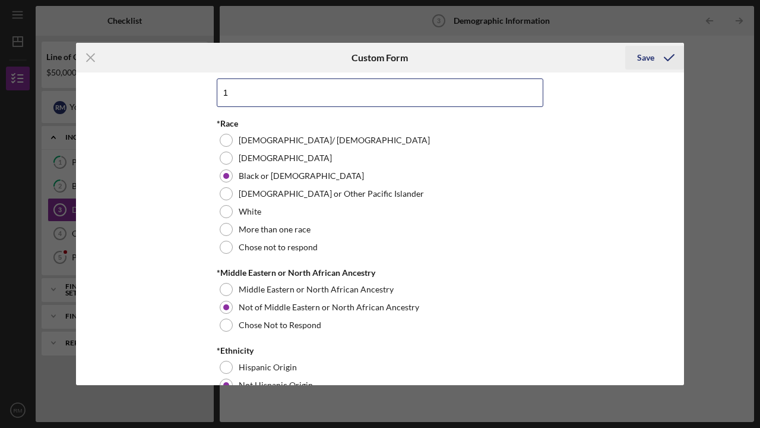
type input "1"
click at [646, 56] on div "Save" at bounding box center [645, 58] width 17 height 24
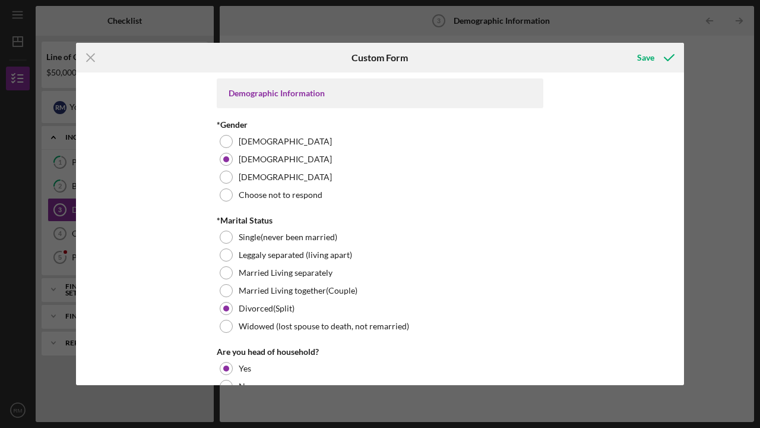
scroll to position [0, 0]
click at [647, 56] on div "Save" at bounding box center [645, 58] width 17 height 24
click at [663, 61] on icon "submit" at bounding box center [669, 58] width 30 height 30
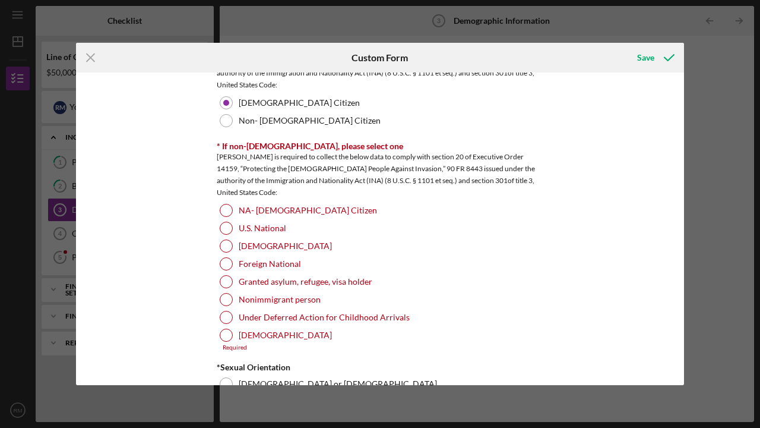
scroll to position [1222, 0]
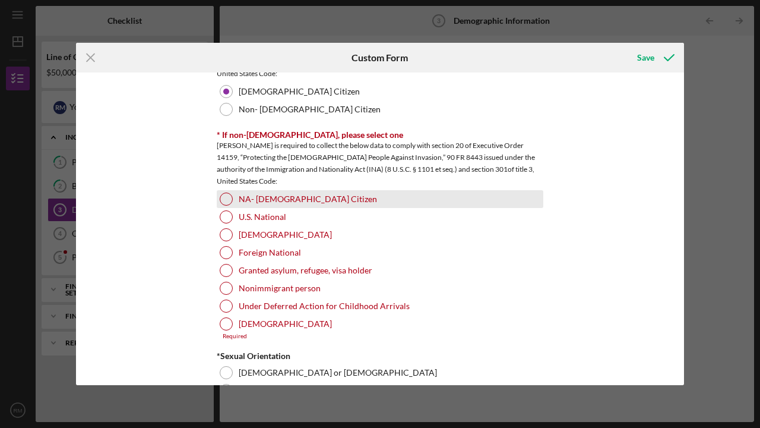
click at [224, 198] on div at bounding box center [226, 198] width 13 height 13
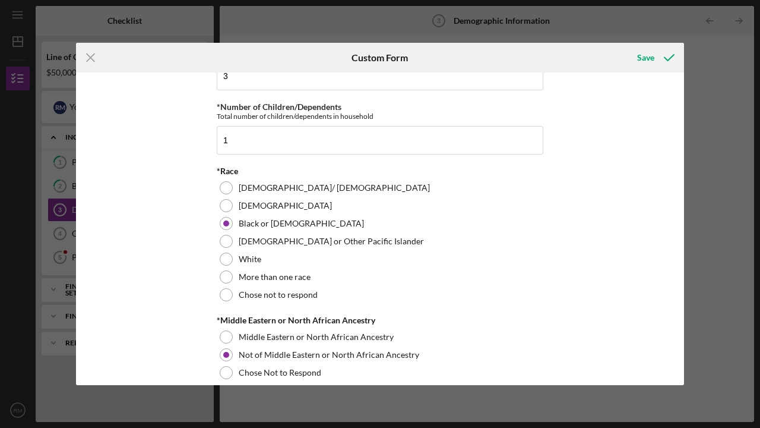
scroll to position [534, 0]
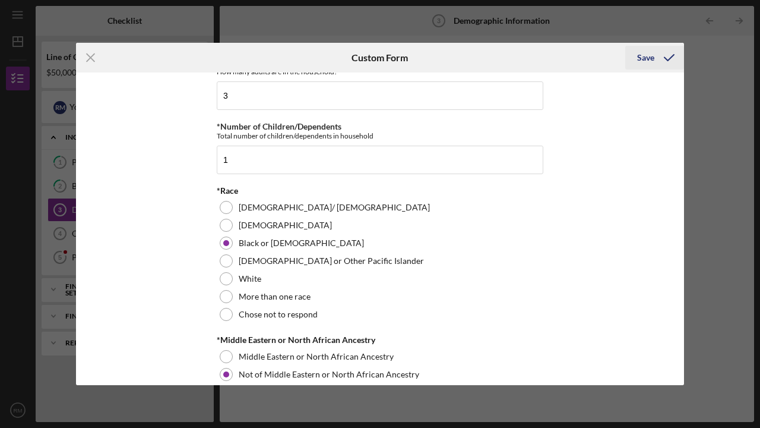
click at [647, 55] on div "Save" at bounding box center [645, 58] width 17 height 24
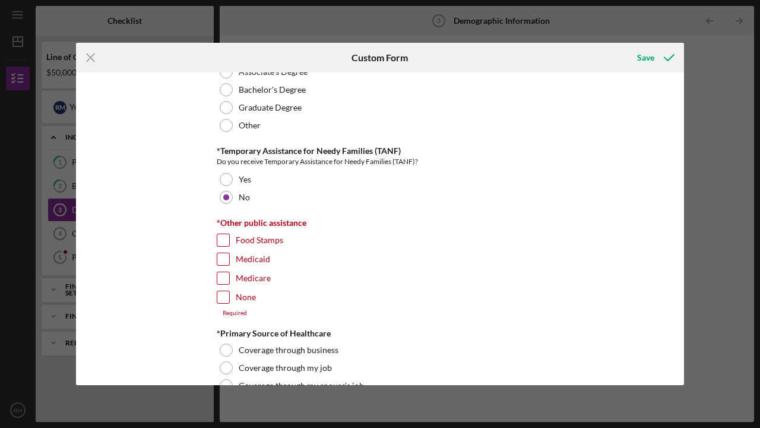
scroll to position [1733, 0]
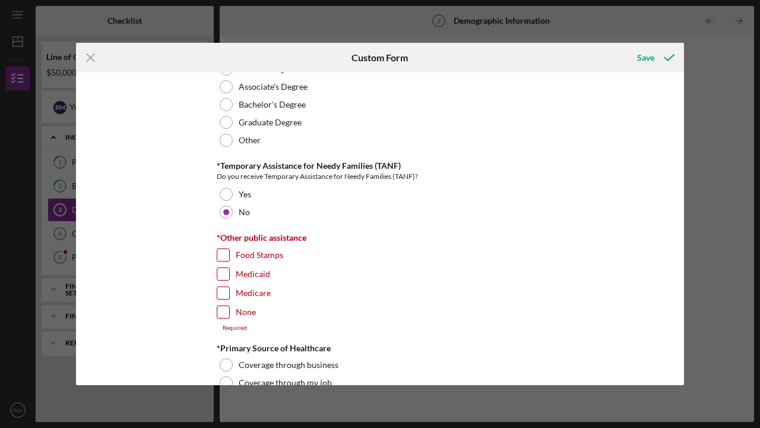
click at [222, 306] on input "None" at bounding box center [223, 312] width 12 height 12
checkbox input "true"
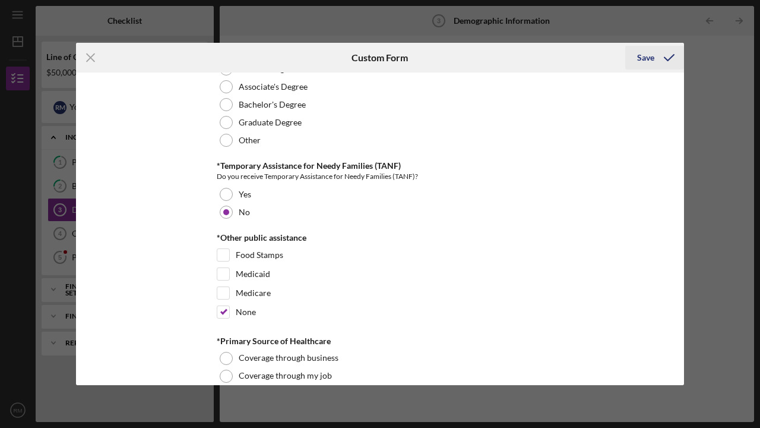
click at [648, 55] on div "Save" at bounding box center [645, 58] width 17 height 24
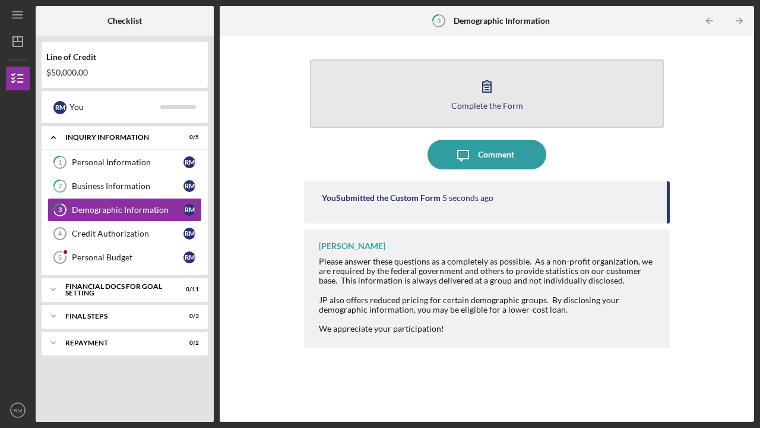
click at [513, 101] on div "Complete the Form" at bounding box center [487, 105] width 72 height 9
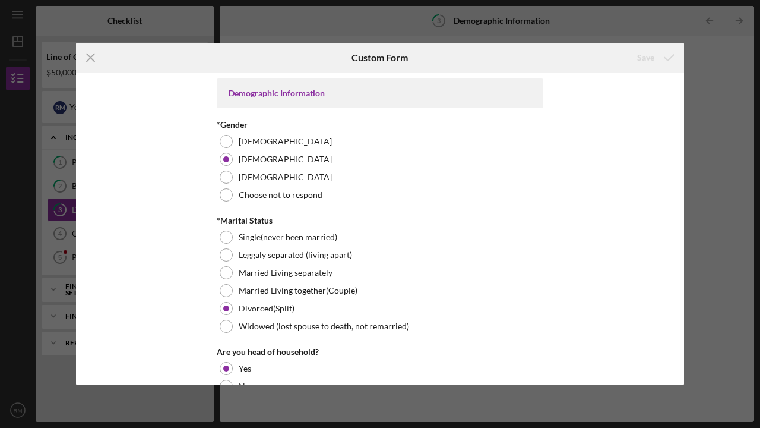
click at [717, 144] on div "Icon/Menu Close Custom Form Save Demographic Information *Gender Female Male No…" at bounding box center [380, 214] width 760 height 428
click at [88, 56] on icon "Icon/Menu Close" at bounding box center [91, 58] width 30 height 30
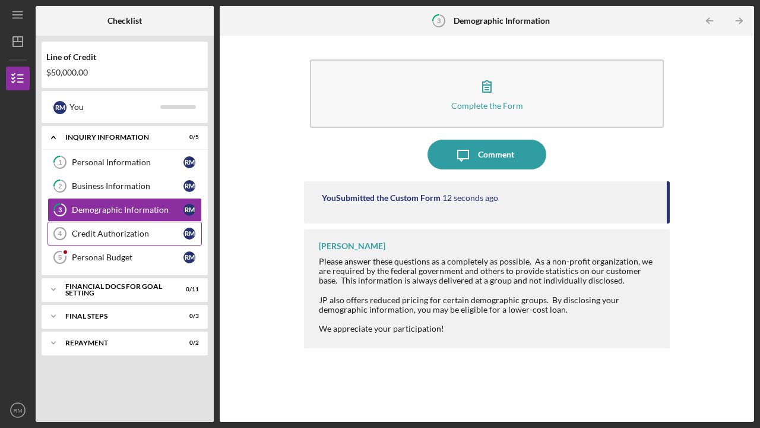
click at [58, 232] on text "4" at bounding box center [60, 233] width 4 height 7
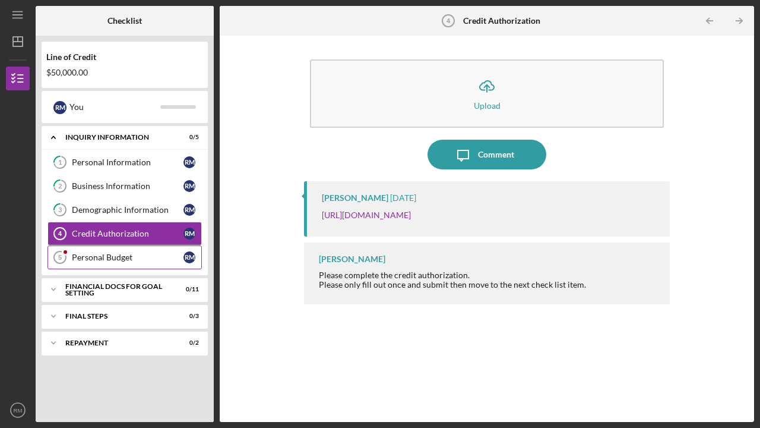
click at [111, 254] on div "Personal Budget" at bounding box center [128, 257] width 112 height 10
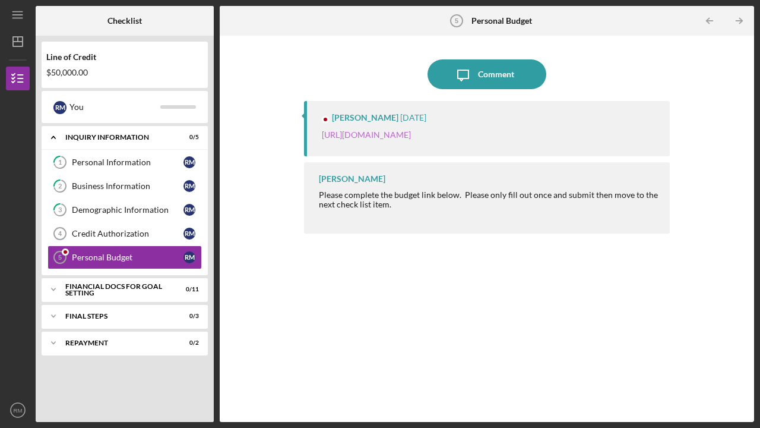
click at [411, 134] on link "https://justinepetersen.tfaforms.net/21?serviceID=a1gPC000004wJOA" at bounding box center [366, 134] width 89 height 10
